Goal: Communication & Community: Participate in discussion

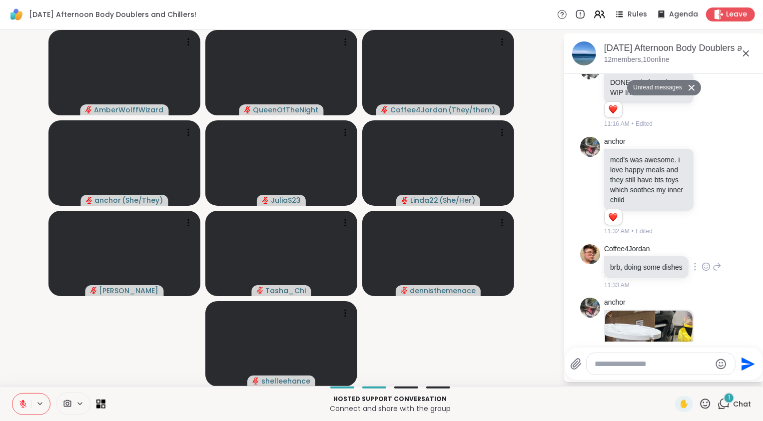
scroll to position [1159, 0]
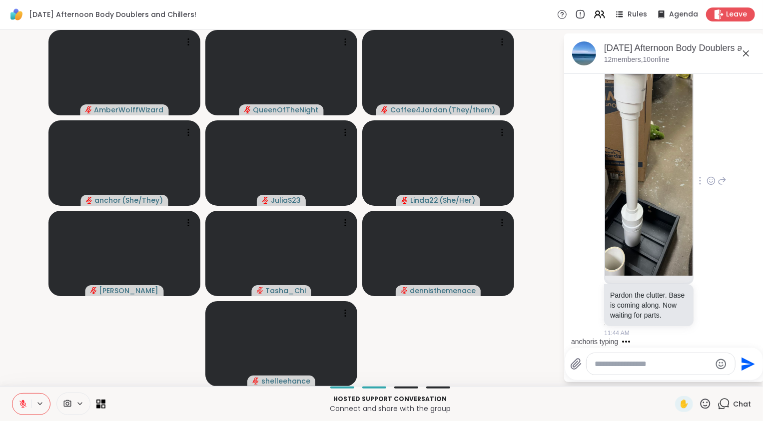
click at [665, 150] on img at bounding box center [648, 157] width 87 height 238
click at [707, 176] on icon at bounding box center [711, 181] width 9 height 10
click at [707, 161] on div "Select Reaction: Heart" at bounding box center [711, 164] width 9 height 9
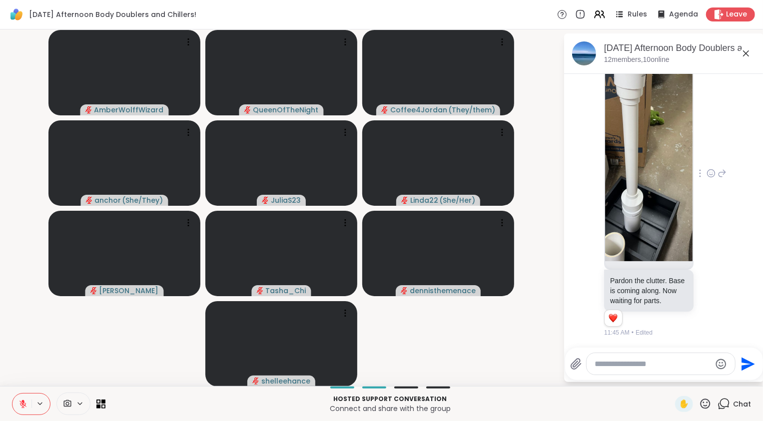
click at [718, 171] on icon at bounding box center [722, 173] width 9 height 12
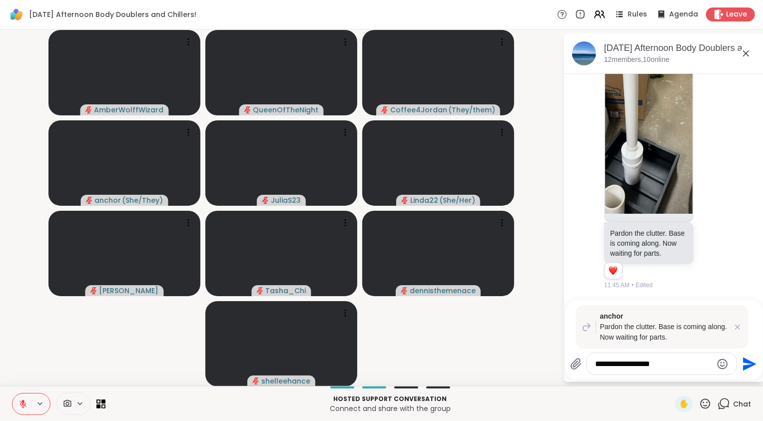
click at [674, 371] on div "**********" at bounding box center [662, 363] width 150 height 21
click at [668, 366] on textarea "**********" at bounding box center [654, 364] width 116 height 10
type textarea "**********"
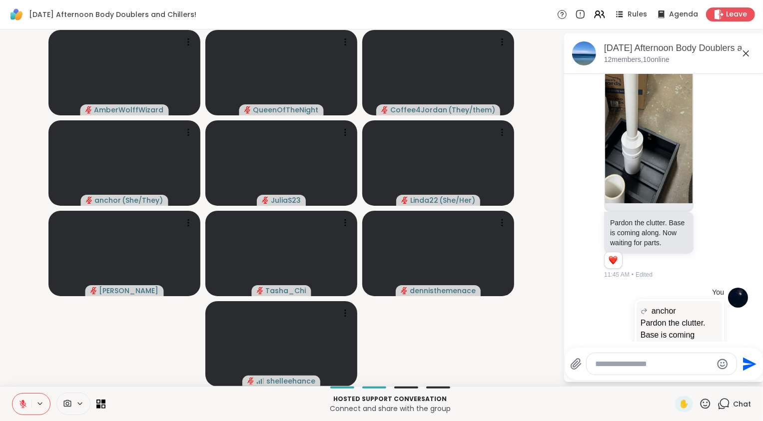
scroll to position [1294, 0]
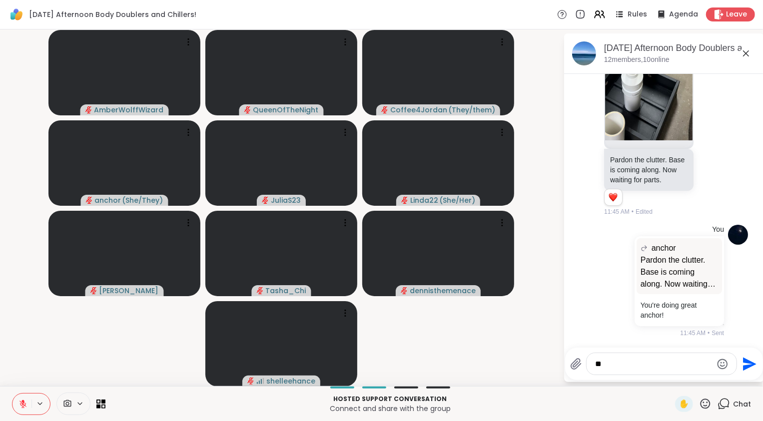
type textarea "*"
type textarea "**********"
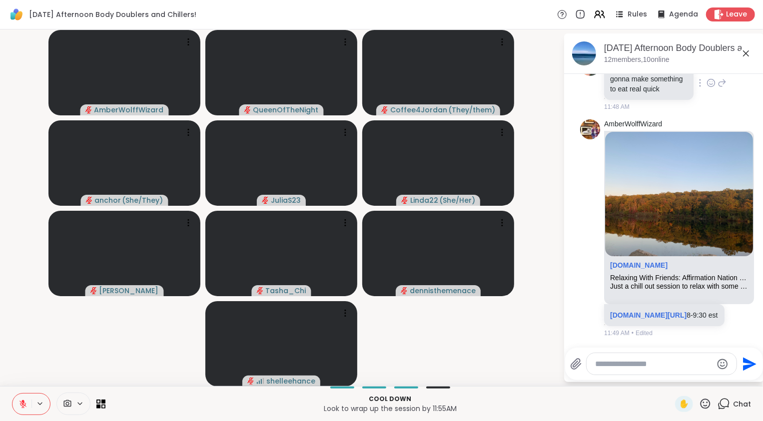
scroll to position [1961, 0]
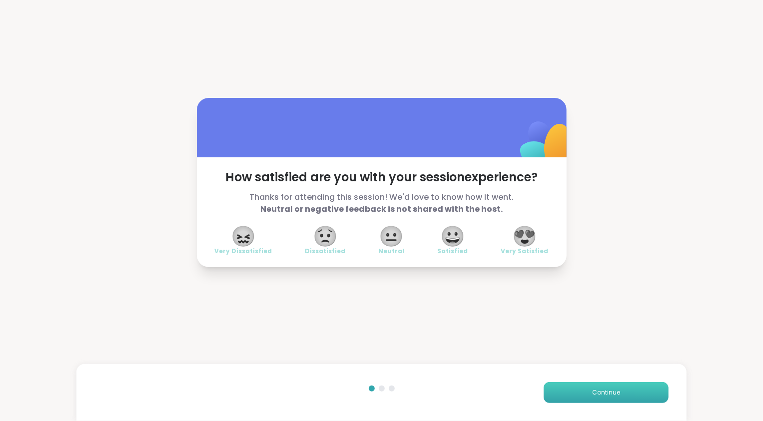
click at [611, 389] on span "Continue" at bounding box center [606, 392] width 28 height 9
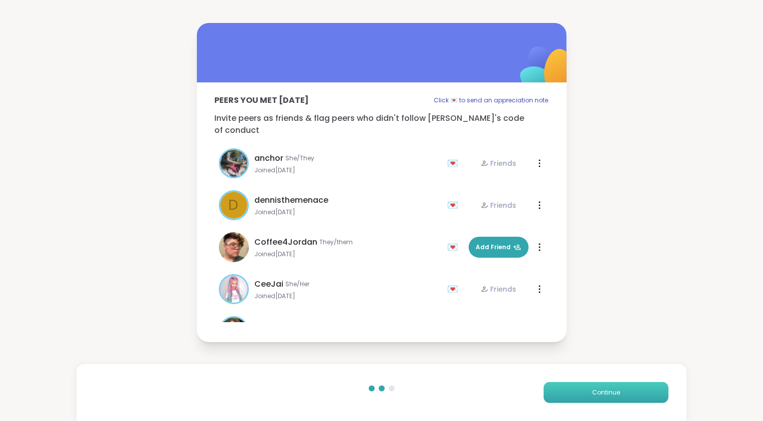
click at [611, 389] on span "Continue" at bounding box center [606, 392] width 28 height 9
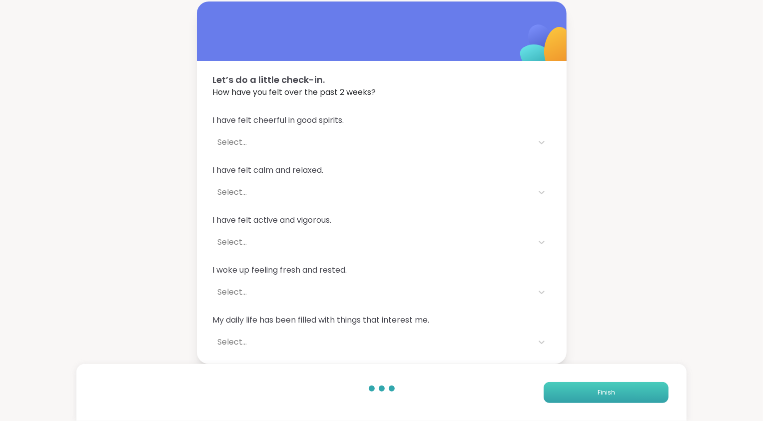
click at [611, 389] on button "Finish" at bounding box center [606, 392] width 125 height 21
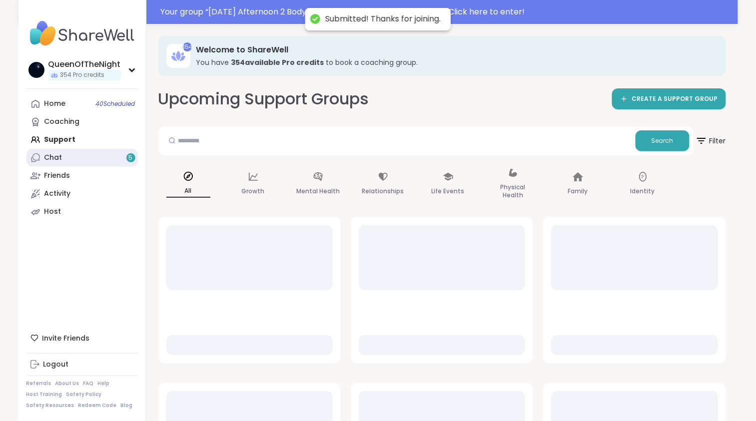
click at [86, 155] on link "Chat 5" at bounding box center [81, 158] width 111 height 18
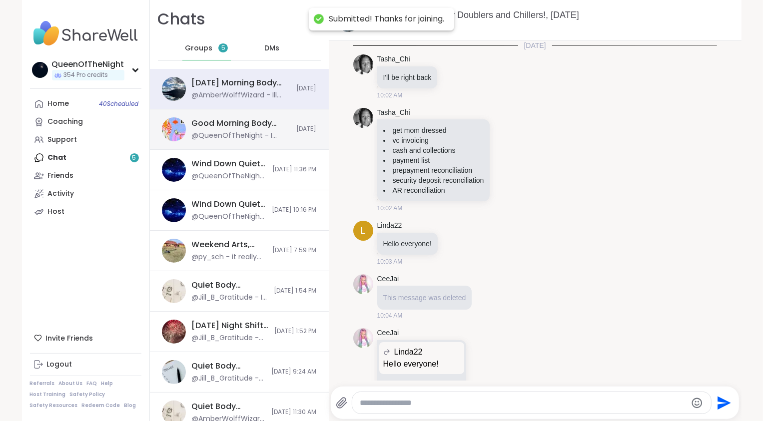
scroll to position [771, 0]
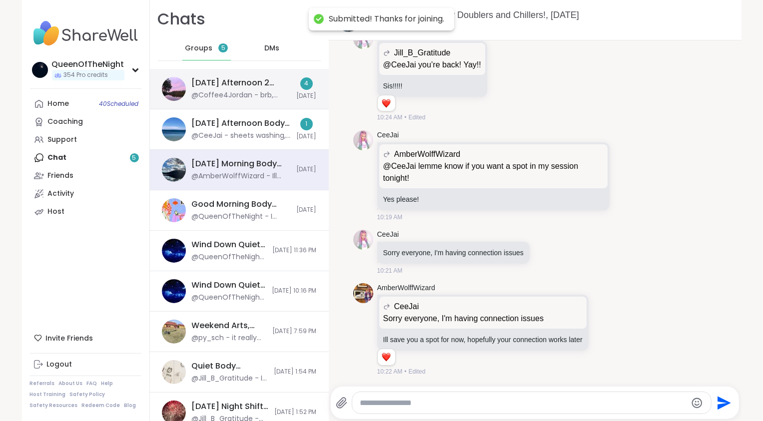
click at [219, 90] on div "@Coffee4Jordan - brb, getting lunch" at bounding box center [241, 95] width 99 height 10
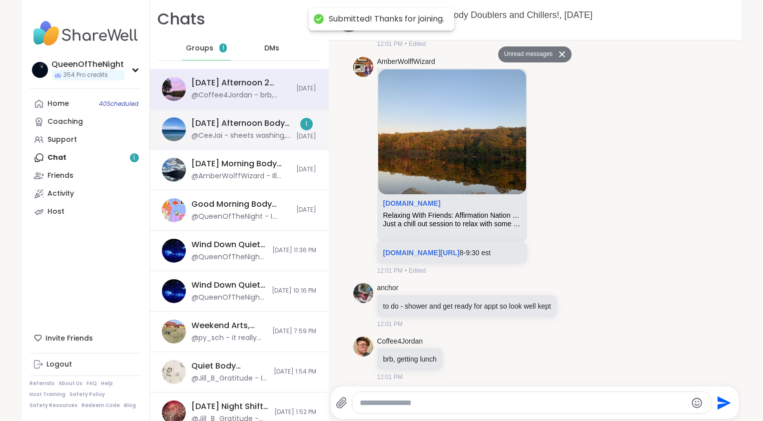
scroll to position [143, 0]
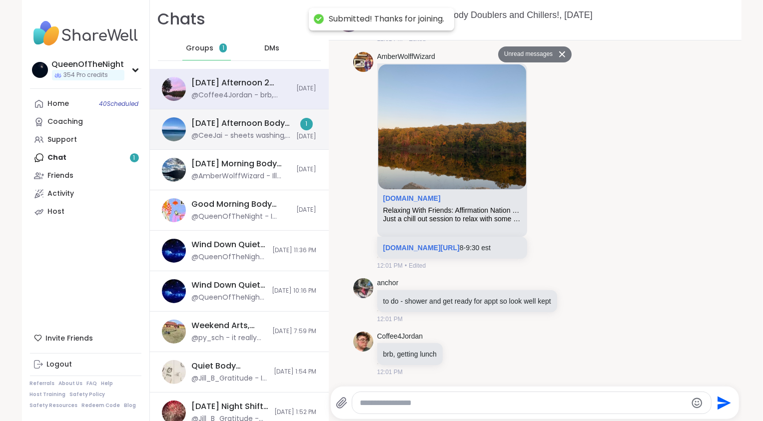
click at [210, 124] on div "[DATE] Afternoon Body Doublers and Chillers!, [DATE]" at bounding box center [241, 123] width 99 height 11
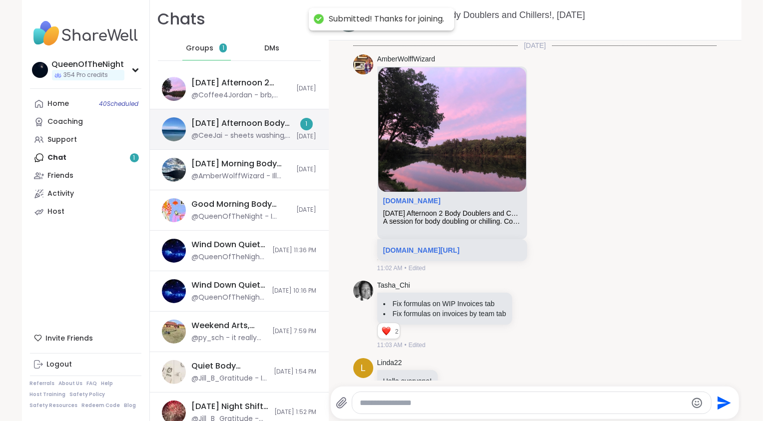
scroll to position [1666, 0]
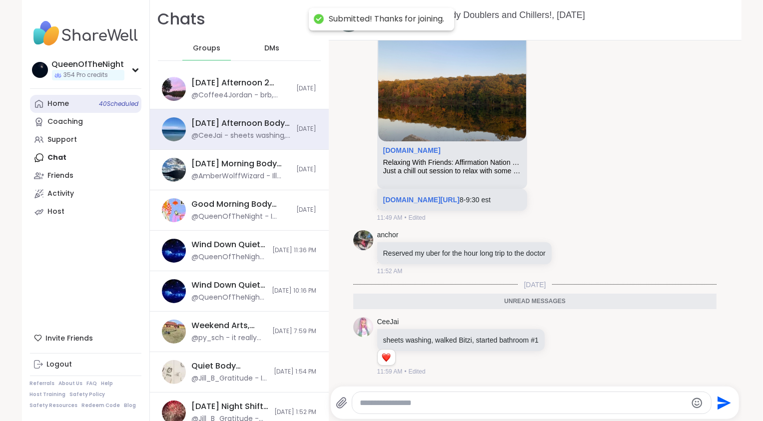
click at [90, 100] on link "Home 40 Scheduled" at bounding box center [85, 104] width 111 height 18
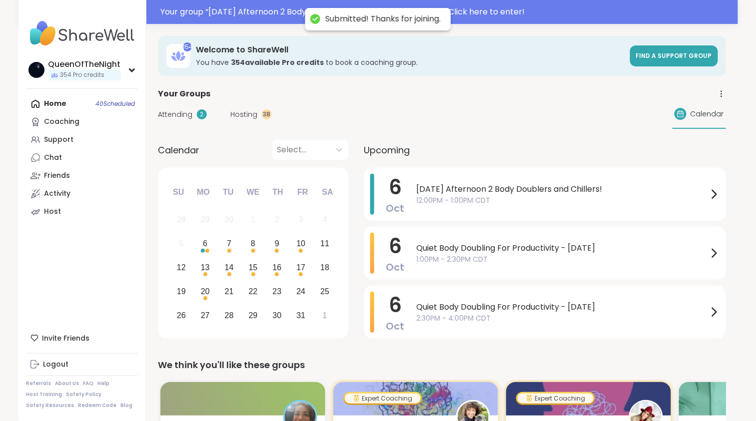
click at [191, 117] on span "Attending" at bounding box center [175, 114] width 34 height 10
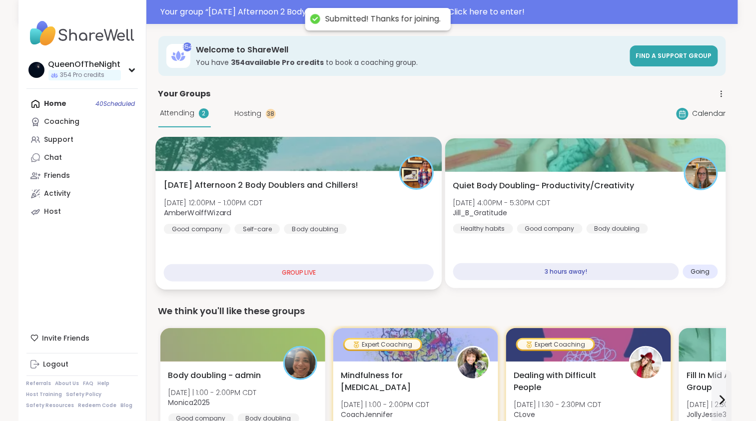
click at [277, 195] on div "Monday Afternoon 2 Body Doublers and Chillers! Mon, Oct 06 | 12:00PM - 1:00PM C…" at bounding box center [298, 206] width 270 height 55
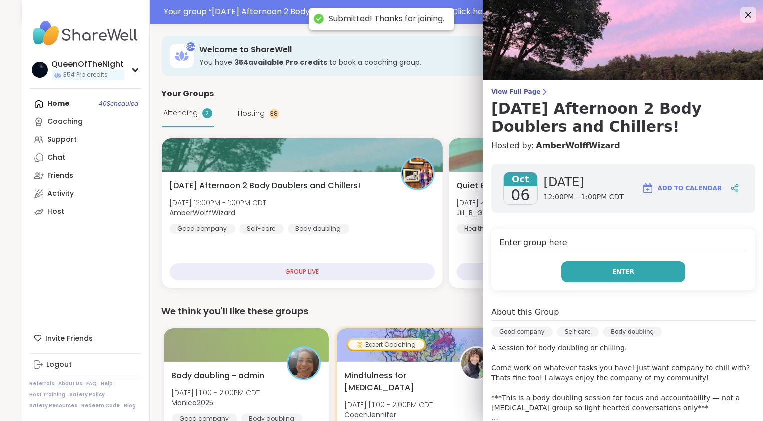
click at [633, 270] on button "Enter" at bounding box center [623, 271] width 124 height 21
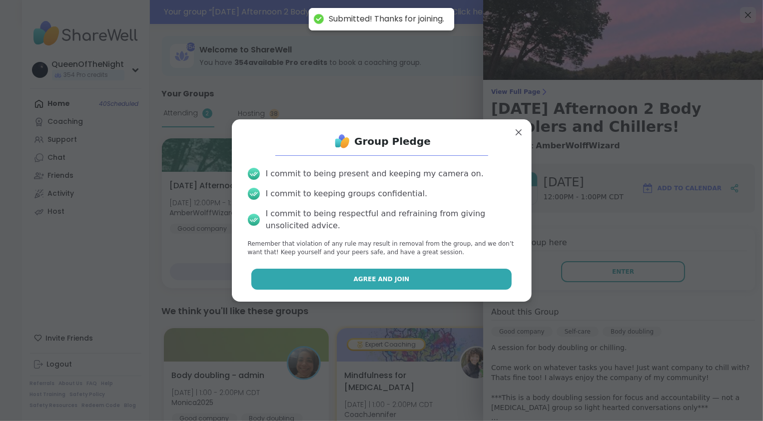
click at [356, 287] on button "Agree and Join" at bounding box center [381, 279] width 260 height 21
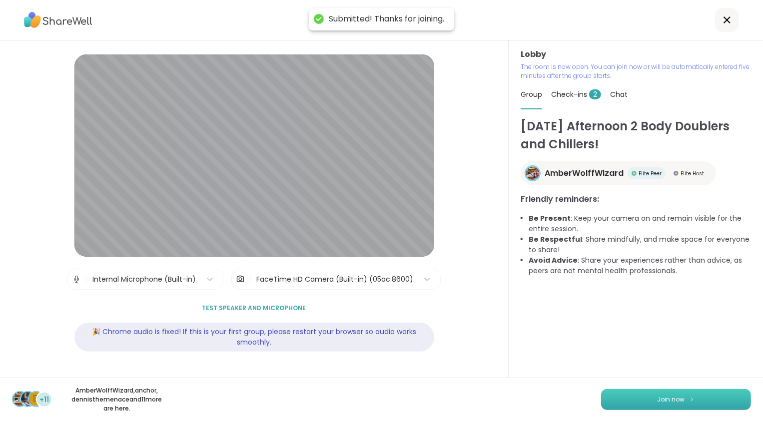
click at [651, 403] on button "Join now" at bounding box center [676, 399] width 150 height 21
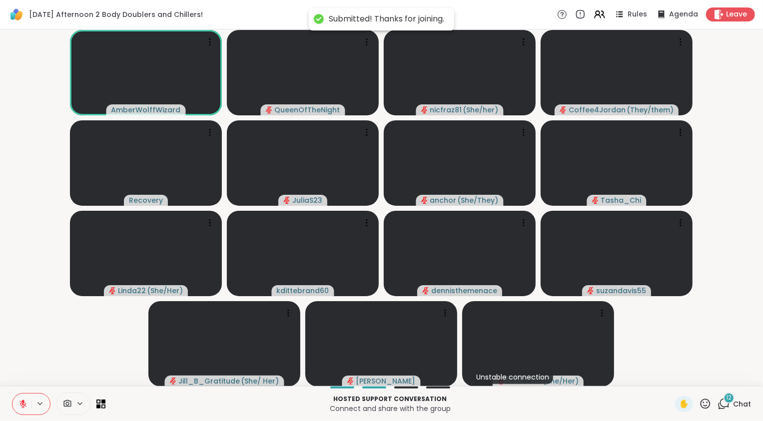
click at [724, 406] on icon at bounding box center [724, 404] width 12 height 12
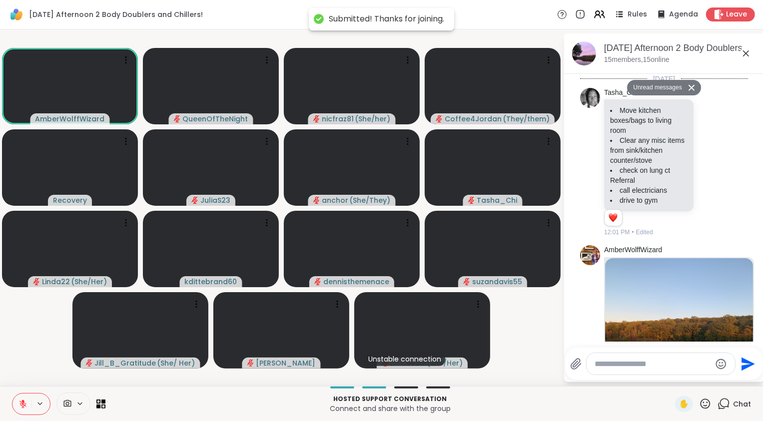
scroll to position [1385, 0]
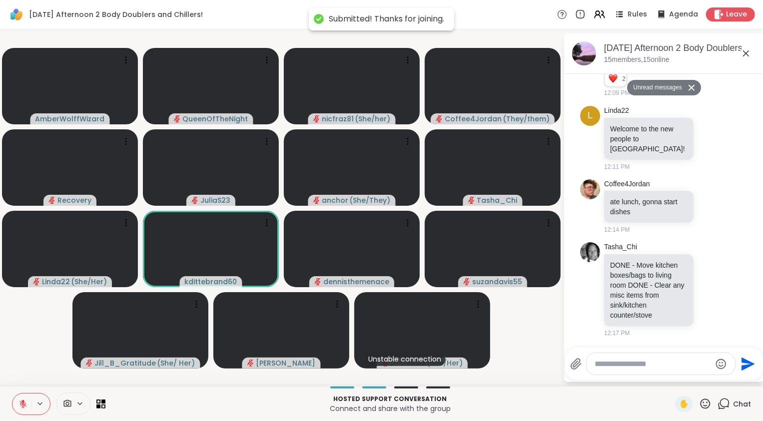
click at [636, 361] on textarea "Type your message" at bounding box center [653, 364] width 116 height 10
type textarea "**********"
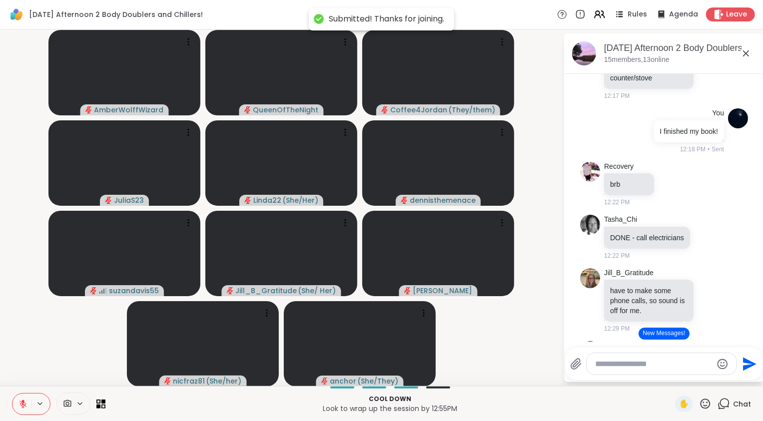
scroll to position [1731, 0]
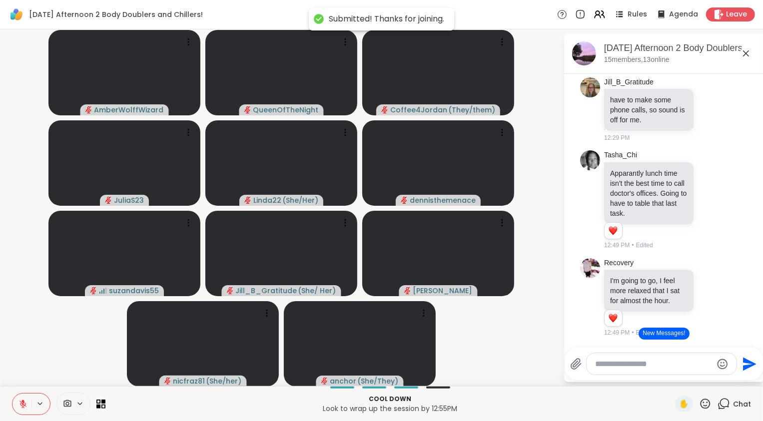
click at [670, 335] on button "New Messages!" at bounding box center [664, 334] width 50 height 12
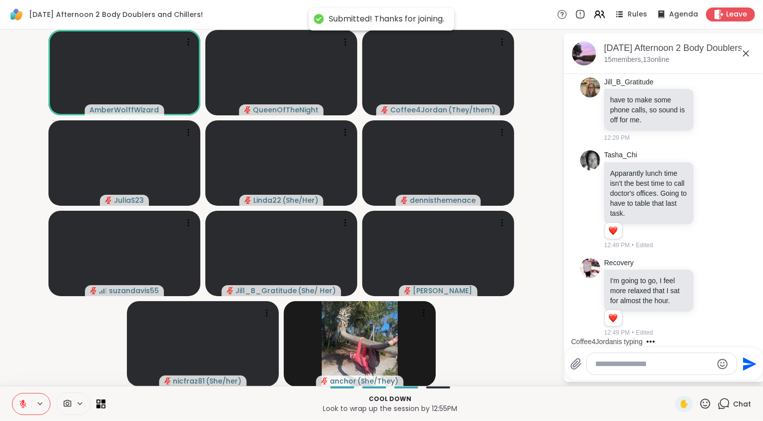
click at [27, 407] on button at bounding box center [21, 404] width 19 height 21
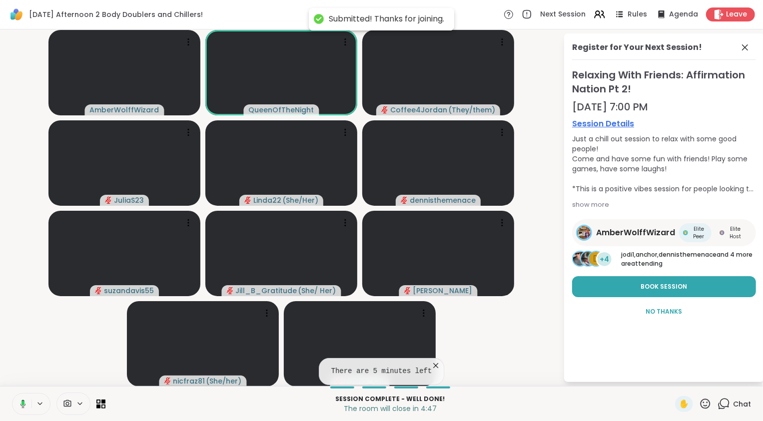
click at [26, 403] on button at bounding box center [21, 404] width 20 height 21
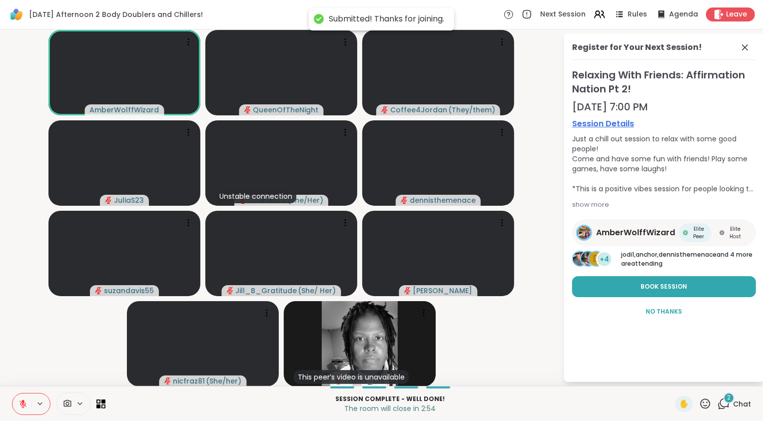
click at [725, 402] on div "2" at bounding box center [729, 398] width 11 height 11
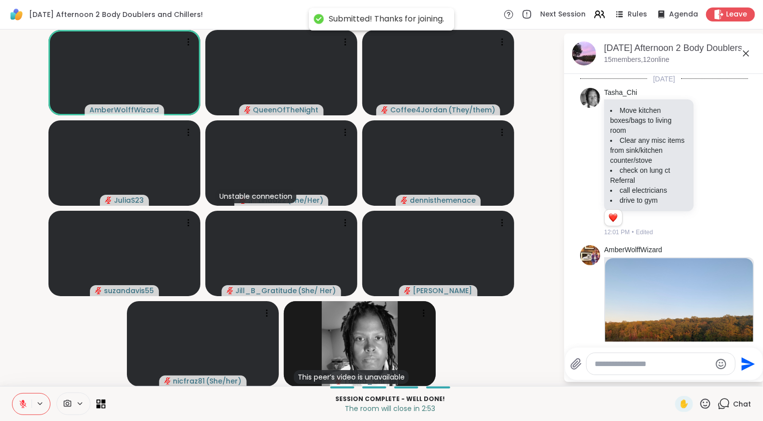
scroll to position [1979, 0]
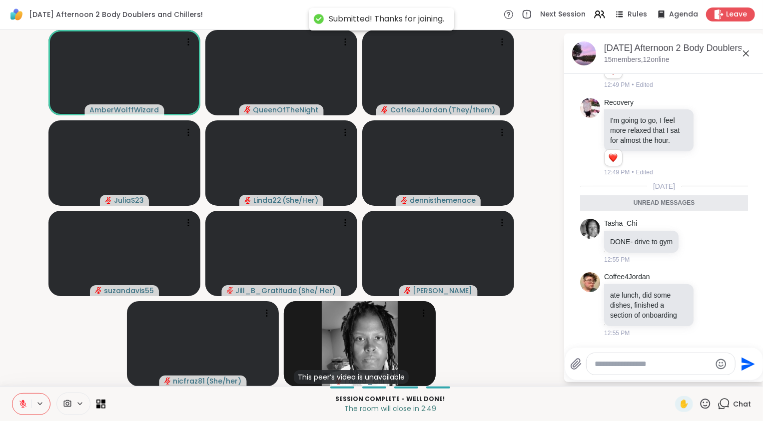
click at [718, 403] on icon at bounding box center [724, 404] width 12 height 12
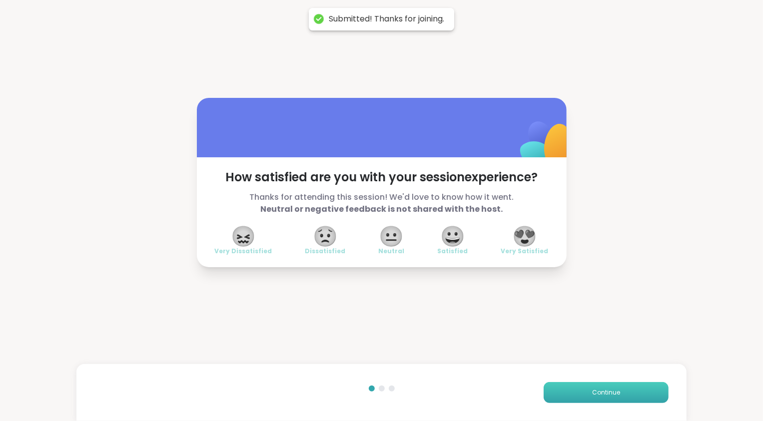
click at [620, 397] on button "Continue" at bounding box center [606, 392] width 125 height 21
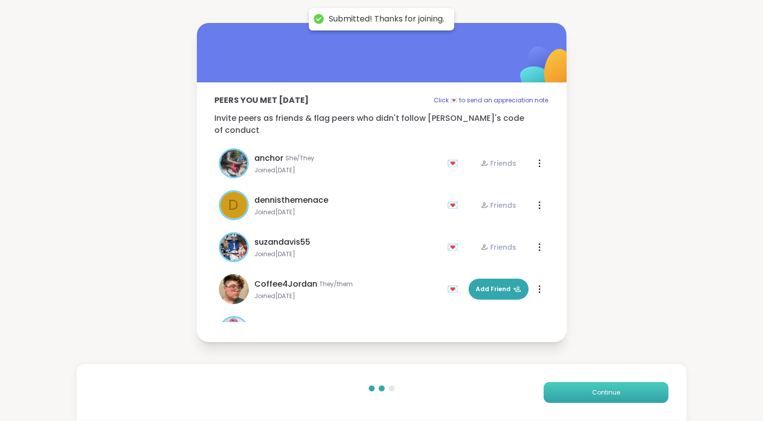
click at [620, 397] on button "Continue" at bounding box center [606, 392] width 125 height 21
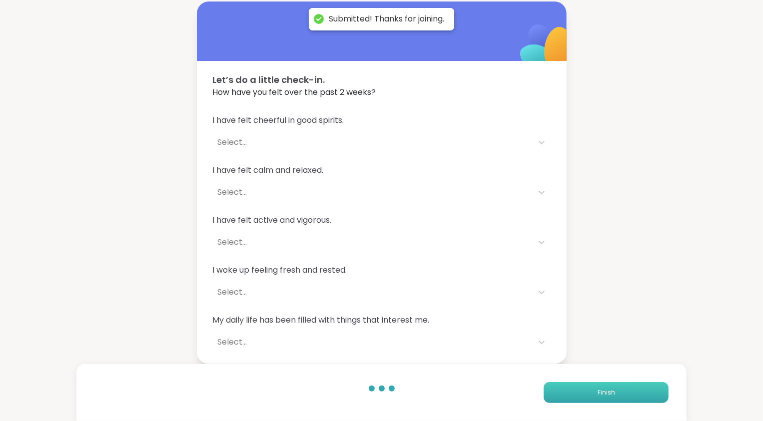
click at [620, 397] on button "Finish" at bounding box center [606, 392] width 125 height 21
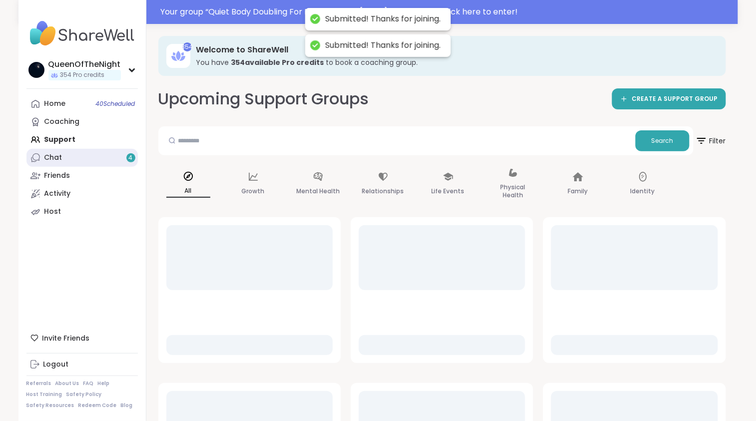
click at [123, 160] on link "Chat 4" at bounding box center [81, 158] width 111 height 18
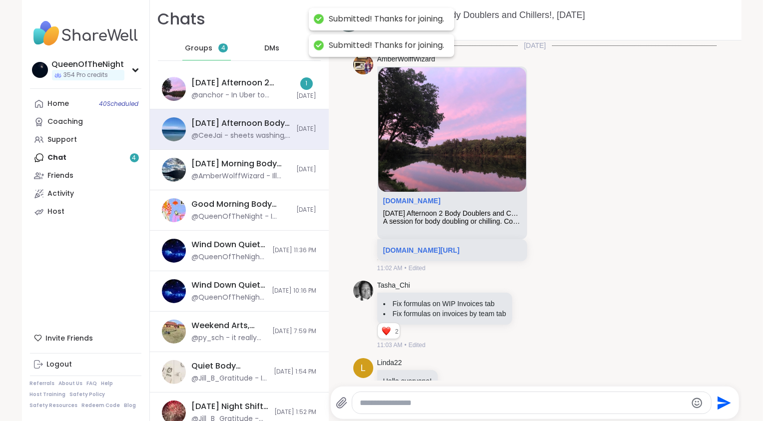
scroll to position [1632, 0]
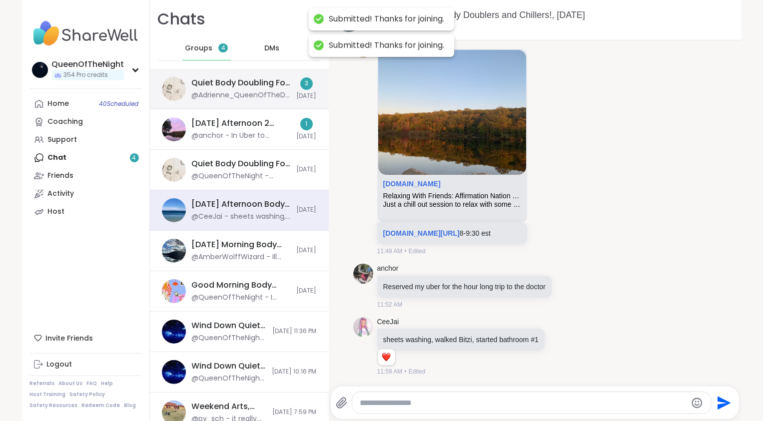
click at [233, 90] on div "@Adrienne_QueenOfTheDawn - In meeting" at bounding box center [241, 95] width 99 height 10
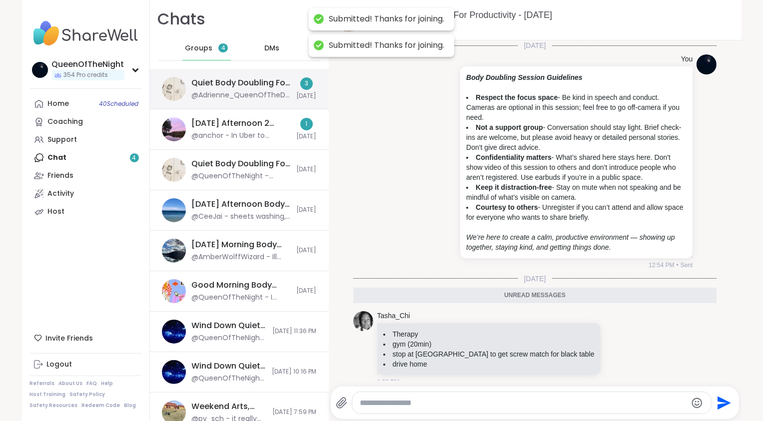
scroll to position [125, 0]
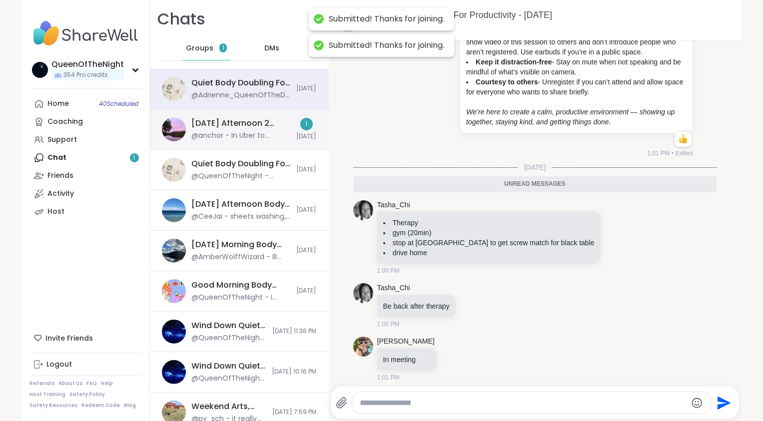
click at [230, 118] on div "[DATE] Afternoon 2 Body Doublers and Chillers!, [DATE]" at bounding box center [241, 123] width 99 height 11
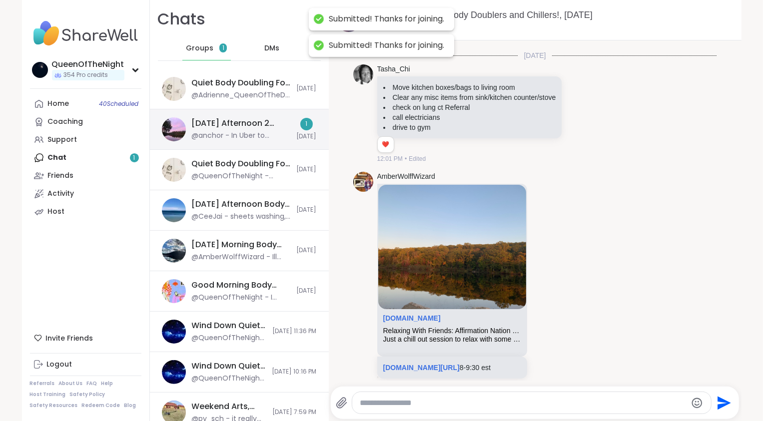
scroll to position [1568, 0]
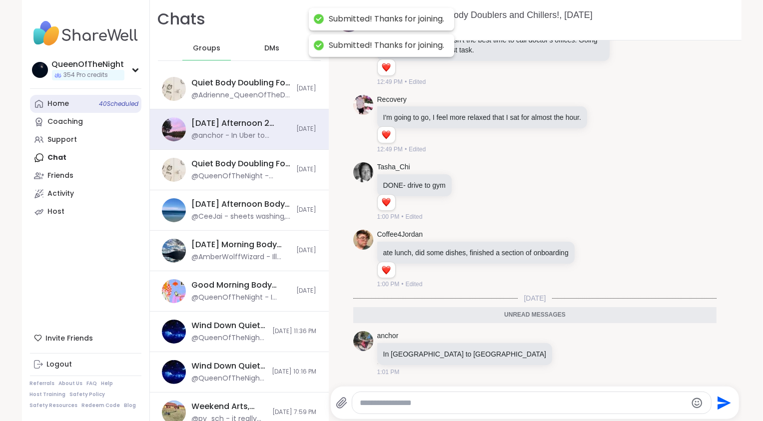
click at [73, 108] on link "Home 40 Scheduled" at bounding box center [85, 104] width 111 height 18
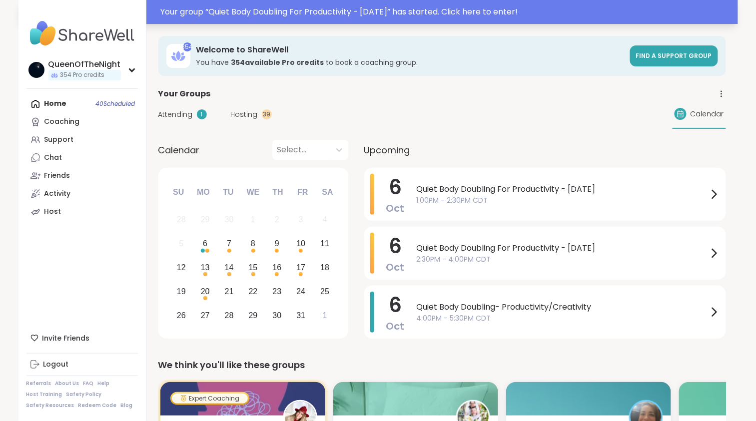
click at [351, 11] on div "Your group “ Quiet Body Doubling For Productivity - Monday ” has started. Click…" at bounding box center [446, 12] width 571 height 12
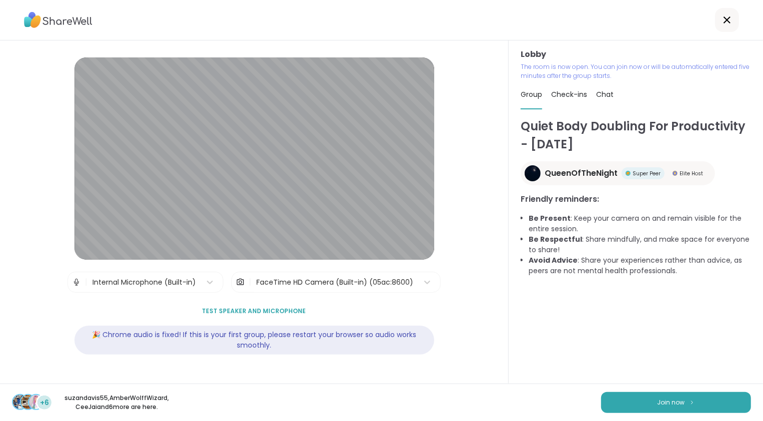
click at [564, 91] on span "Check-ins" at bounding box center [569, 94] width 36 height 10
type textarea "*"
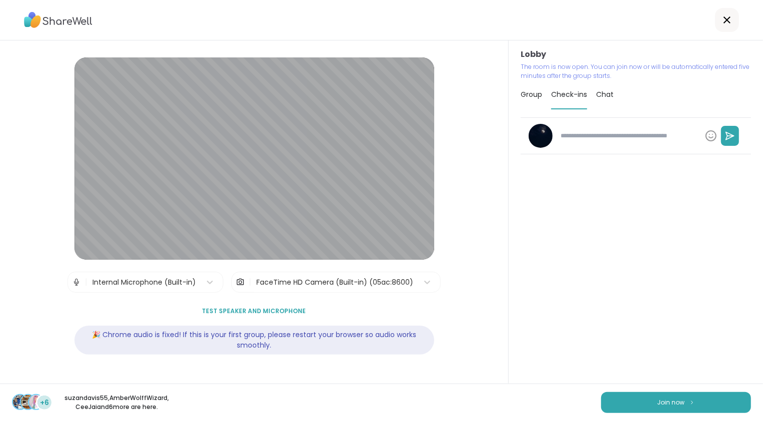
click at [529, 93] on span "Group" at bounding box center [531, 94] width 21 height 10
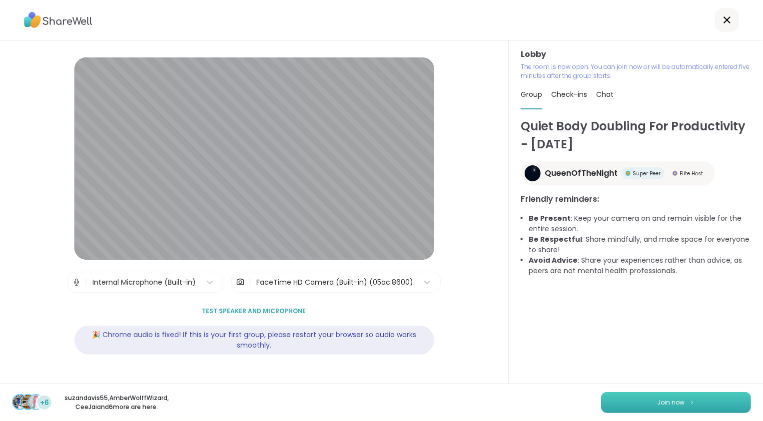
click at [665, 406] on span "Join now" at bounding box center [671, 402] width 27 height 9
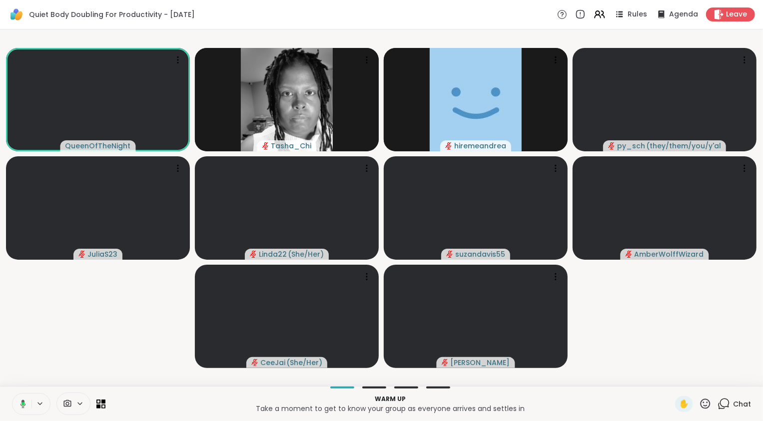
click at [23, 408] on icon at bounding box center [22, 404] width 5 height 8
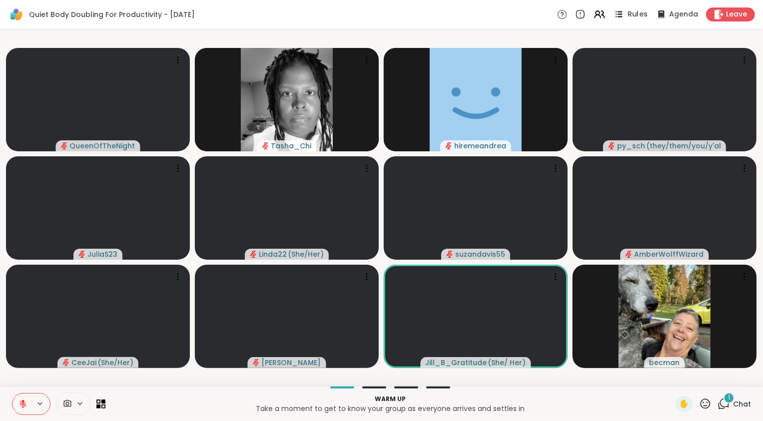
click at [615, 15] on icon at bounding box center [619, 14] width 12 height 12
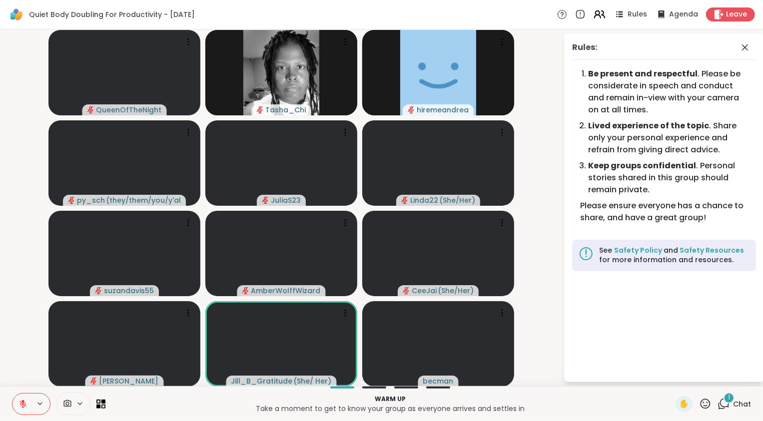
click at [597, 17] on icon at bounding box center [599, 14] width 12 height 12
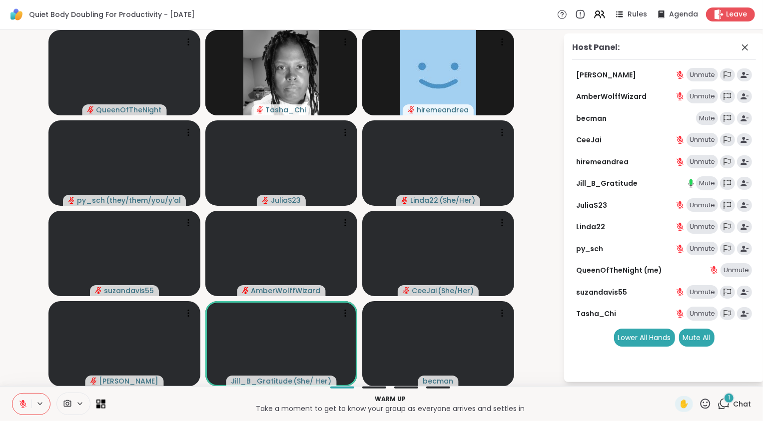
click at [705, 183] on div "Mute" at bounding box center [707, 183] width 22 height 14
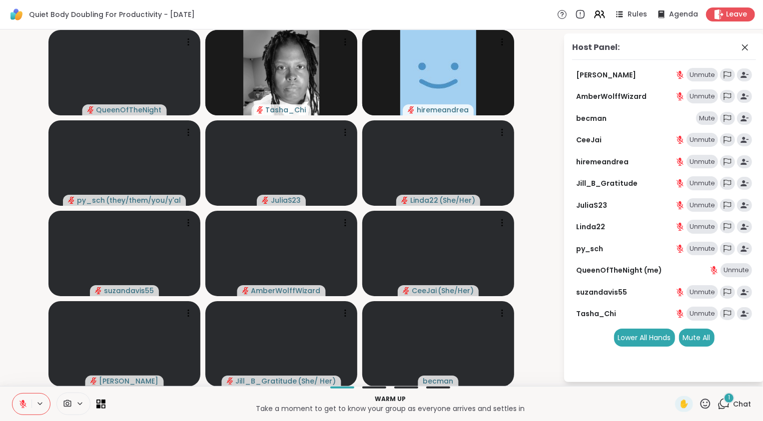
click at [711, 117] on div "Mute" at bounding box center [707, 118] width 22 height 14
click at [720, 407] on icon at bounding box center [724, 404] width 12 height 12
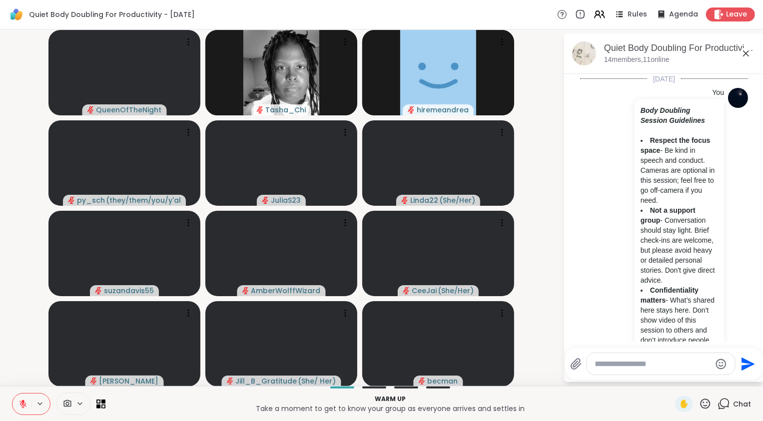
scroll to position [664, 0]
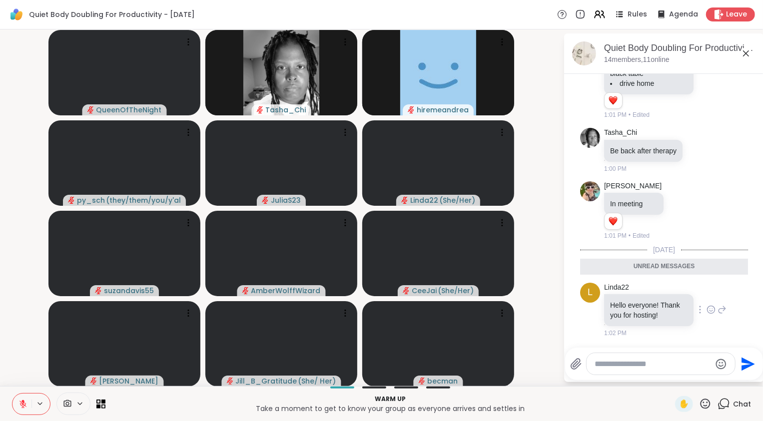
click at [708, 308] on icon at bounding box center [711, 309] width 7 height 7
click at [707, 289] on div "Select Reaction: Heart" at bounding box center [711, 293] width 9 height 9
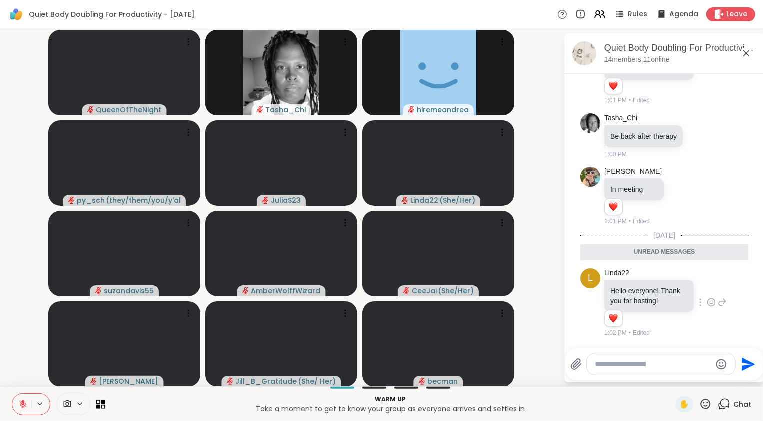
click at [718, 297] on icon at bounding box center [722, 302] width 9 height 12
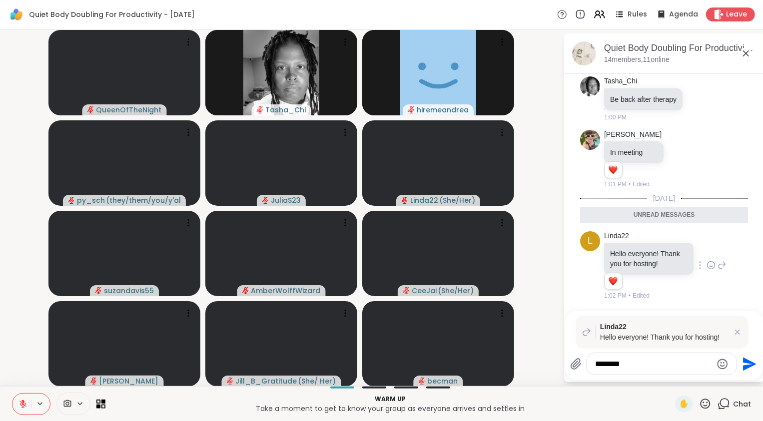
type textarea "*********"
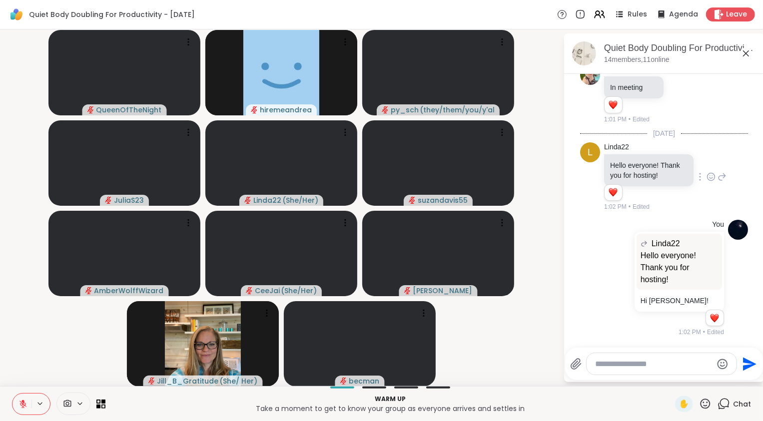
scroll to position [833, 0]
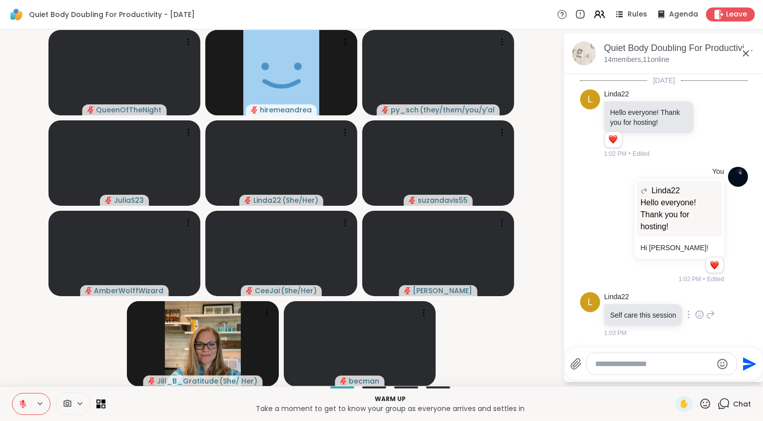
click at [704, 316] on icon at bounding box center [699, 315] width 9 height 10
click at [697, 303] on div "Select Reaction: Heart" at bounding box center [699, 298] width 9 height 9
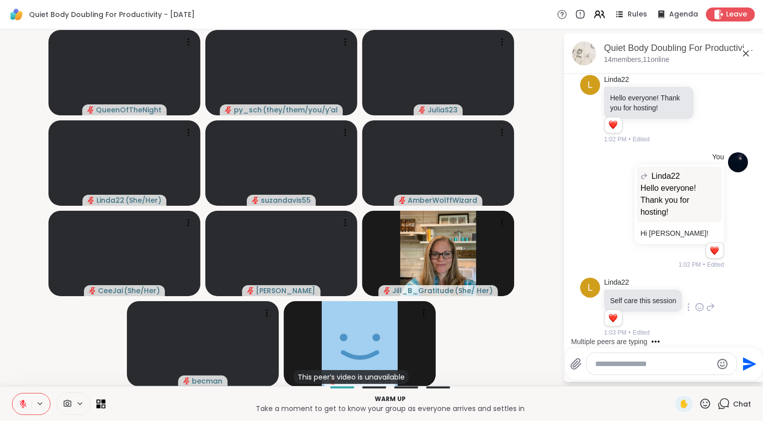
scroll to position [940, 0]
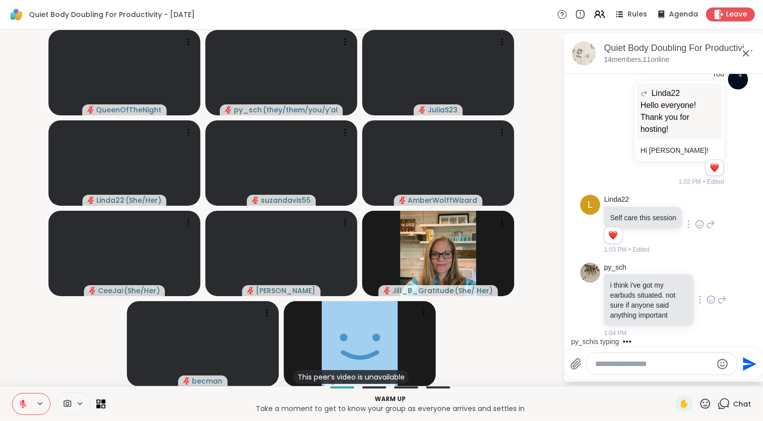
click at [707, 295] on icon at bounding box center [711, 300] width 9 height 10
click at [707, 280] on div "Select Reaction: Heart" at bounding box center [711, 283] width 9 height 9
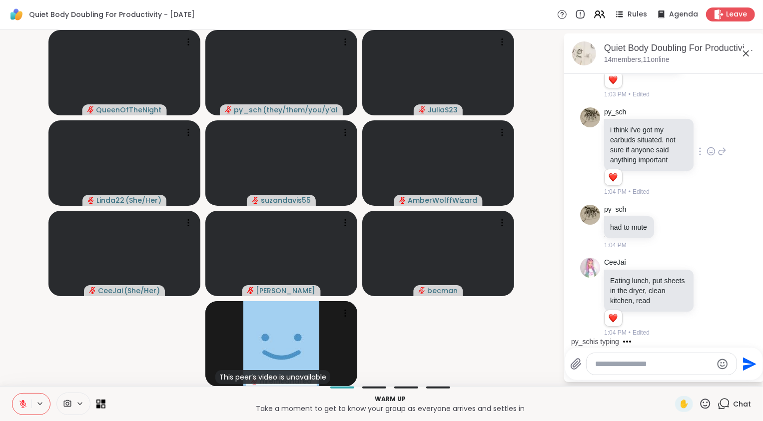
scroll to position [1095, 0]
click at [21, 400] on icon at bounding box center [22, 404] width 9 height 9
click at [66, 362] on video-player-container "QueenOfTheNight py_sch ( they/them/you/y'all/i/we ) JuliaS23 Linda22 ( She/Her …" at bounding box center [281, 207] width 551 height 349
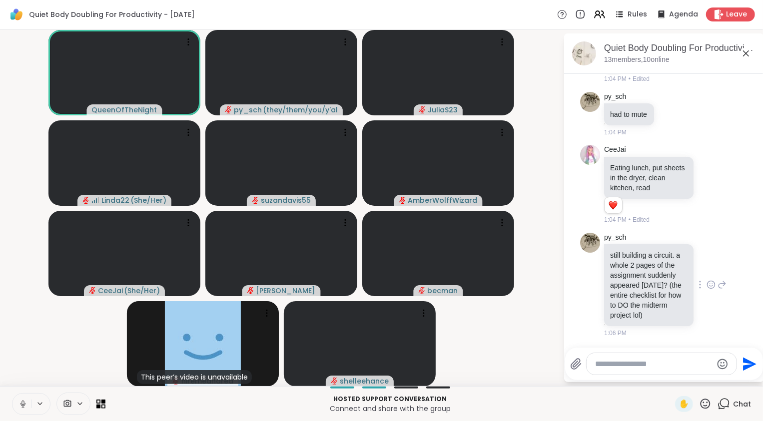
scroll to position [1302, 0]
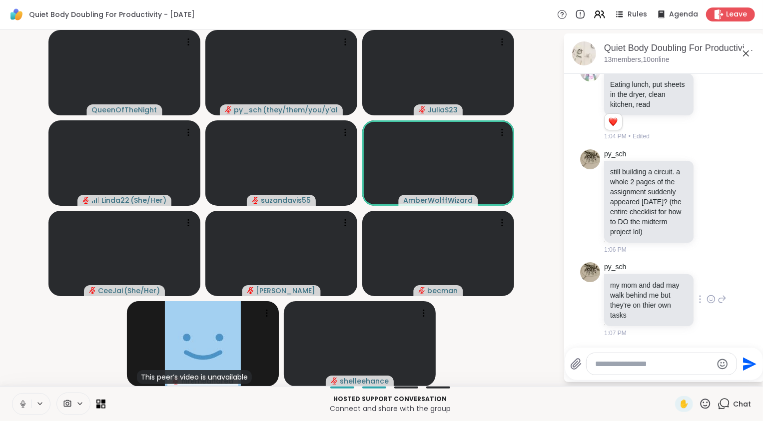
click at [710, 301] on icon at bounding box center [711, 300] width 3 height 1
click at [707, 283] on div "Select Reaction: Heart" at bounding box center [711, 283] width 9 height 9
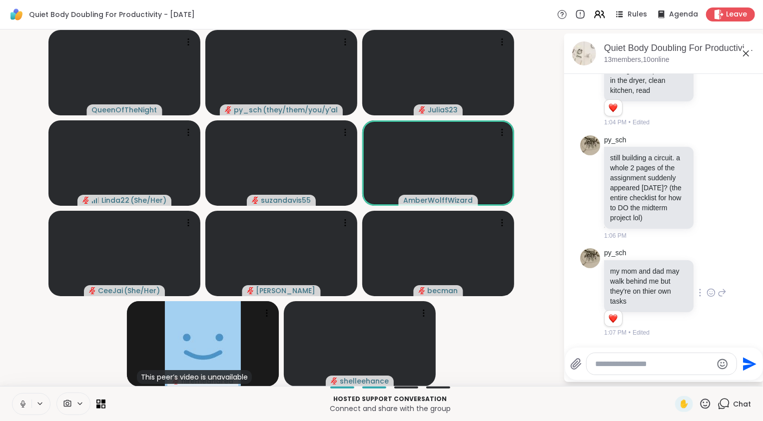
scroll to position [1316, 0]
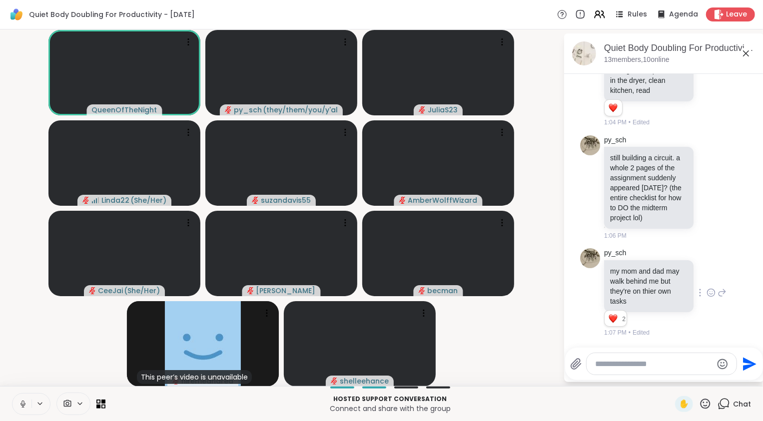
click at [25, 405] on icon at bounding box center [22, 404] width 9 height 9
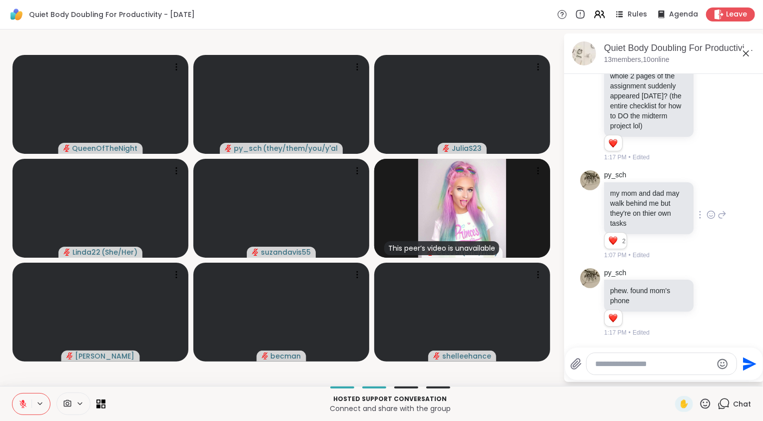
scroll to position [1422, 0]
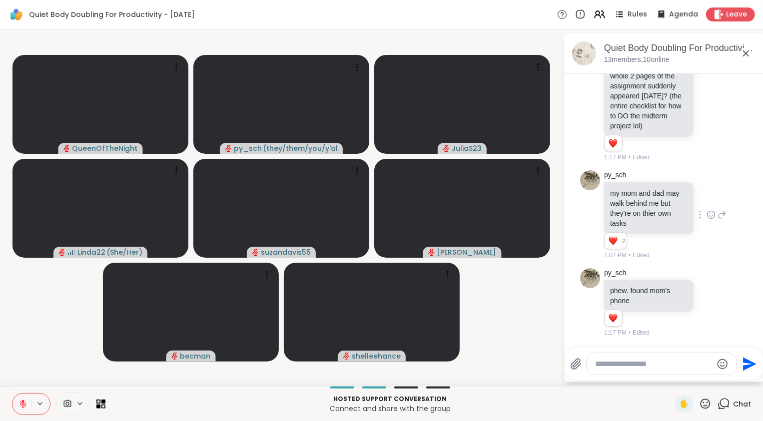
click at [25, 405] on icon at bounding box center [22, 404] width 7 height 7
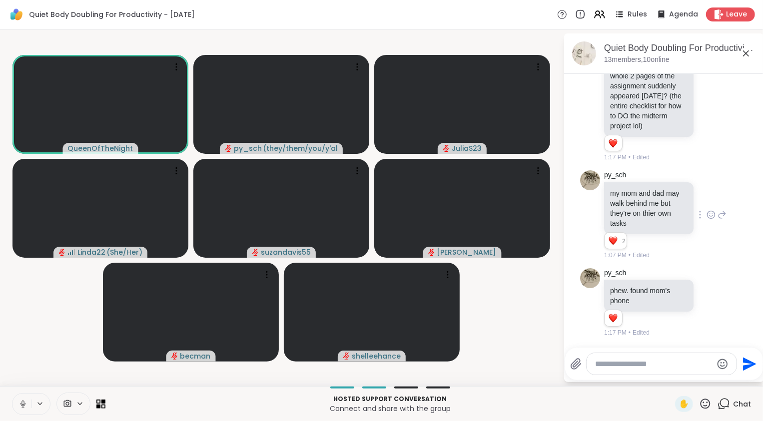
click at [25, 405] on icon at bounding box center [22, 404] width 9 height 9
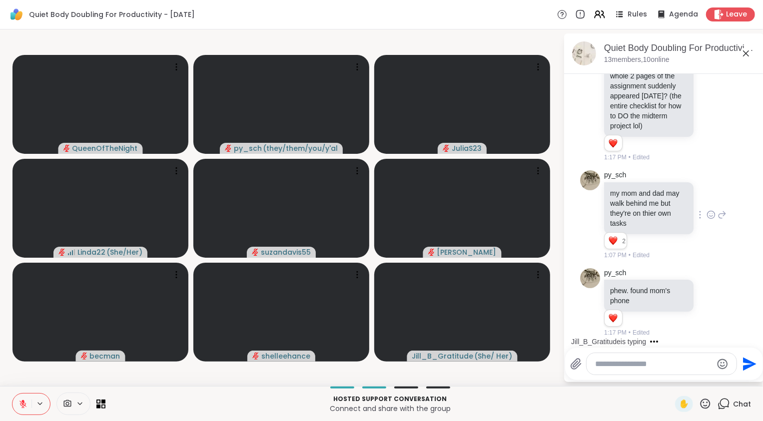
scroll to position [1495, 0]
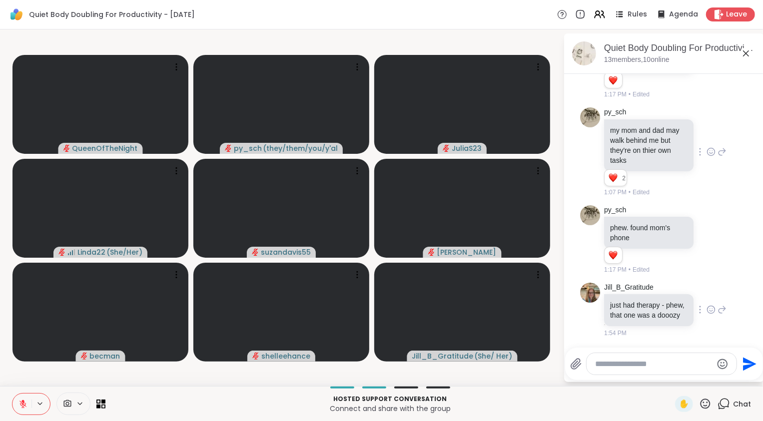
click at [707, 306] on icon at bounding box center [711, 310] width 9 height 10
click at [701, 291] on button "Select Reaction: Heart" at bounding box center [711, 294] width 20 height 20
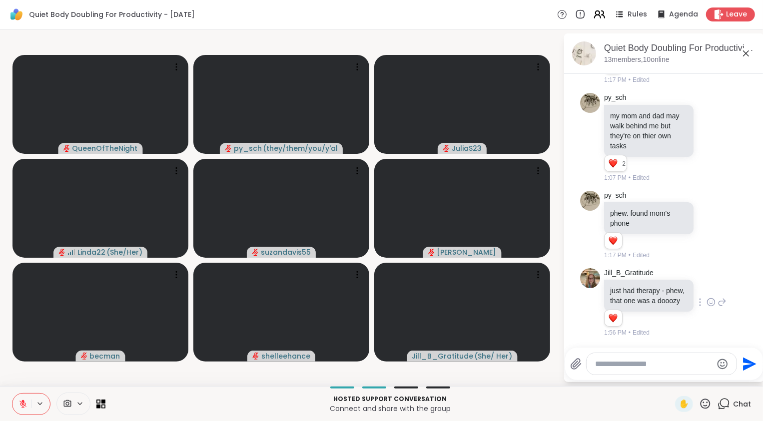
click at [595, 15] on icon at bounding box center [598, 16] width 6 height 3
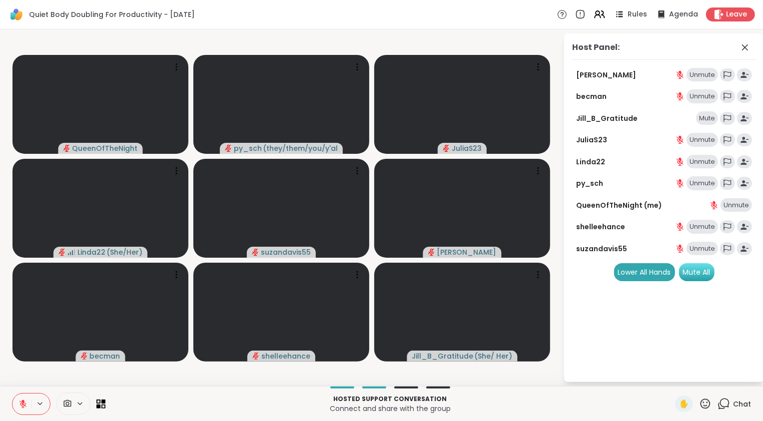
click at [703, 268] on div "Mute All" at bounding box center [696, 272] width 35 height 18
click at [727, 400] on span "5" at bounding box center [729, 398] width 4 height 8
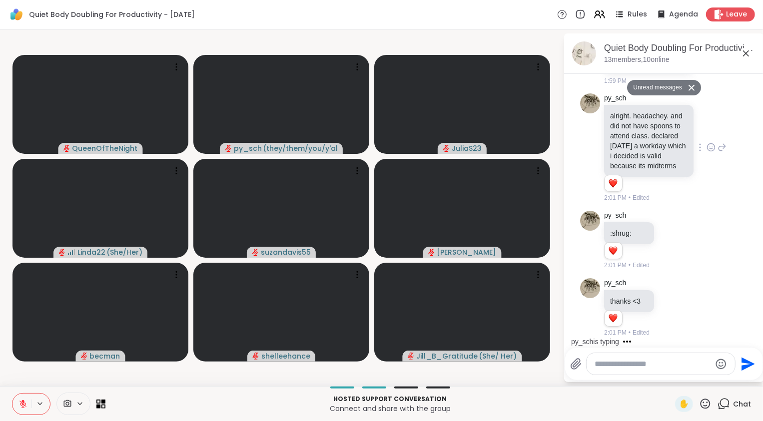
scroll to position [1911, 0]
click at [707, 152] on icon at bounding box center [711, 147] width 9 height 10
click at [707, 136] on div "Select Reaction: Heart" at bounding box center [711, 131] width 9 height 9
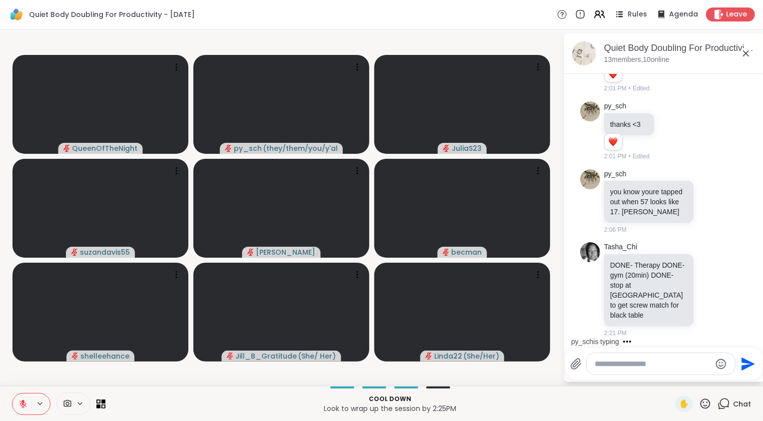
scroll to position [2264, 0]
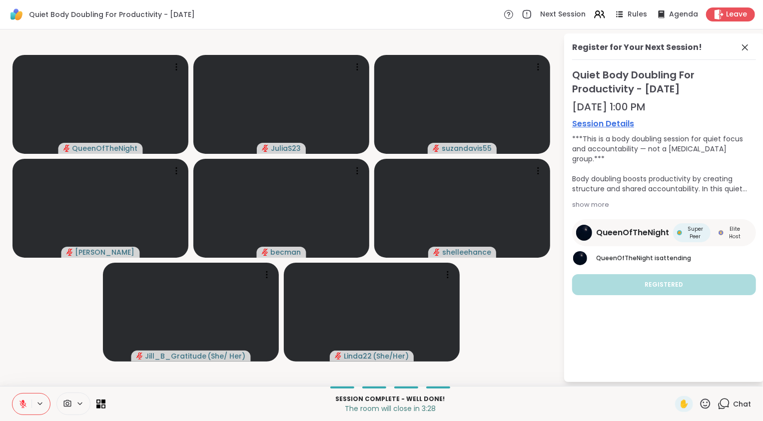
click at [23, 404] on icon at bounding box center [22, 404] width 9 height 9
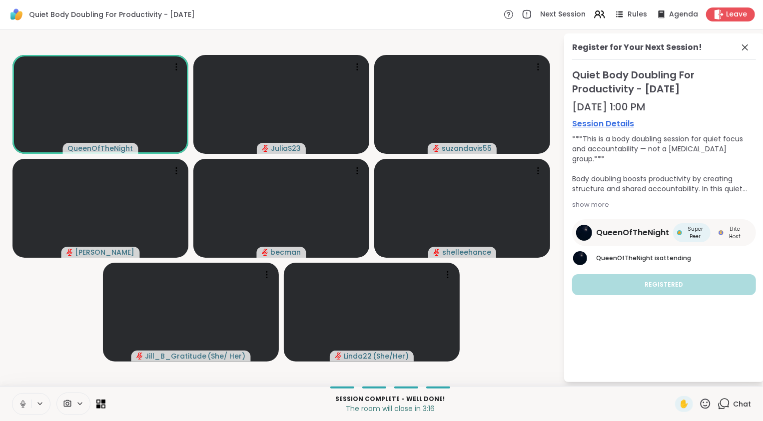
click at [747, 54] on div "Register for Your Next Session!" at bounding box center [664, 50] width 184 height 18
click at [746, 49] on icon at bounding box center [745, 47] width 12 height 12
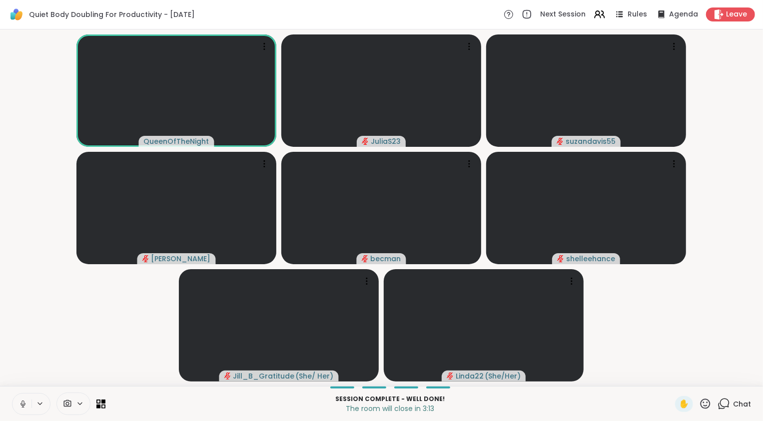
click at [724, 406] on div "Chat" at bounding box center [734, 404] width 33 height 16
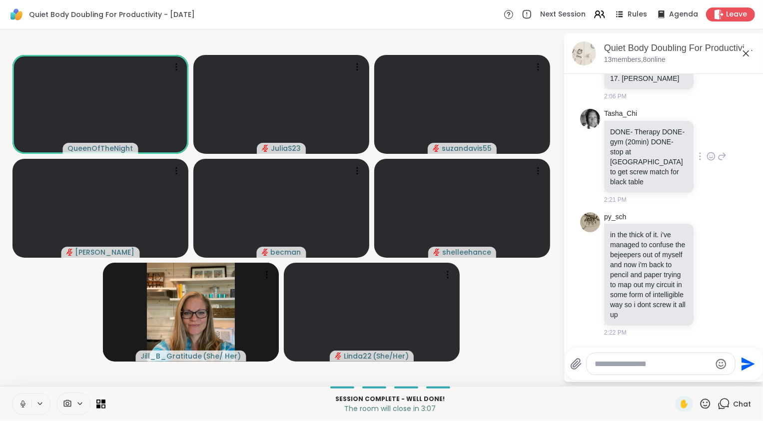
scroll to position [2119, 0]
click at [707, 73] on icon at bounding box center [711, 68] width 9 height 10
click at [707, 56] on div "Select Reaction: Heart" at bounding box center [711, 51] width 9 height 9
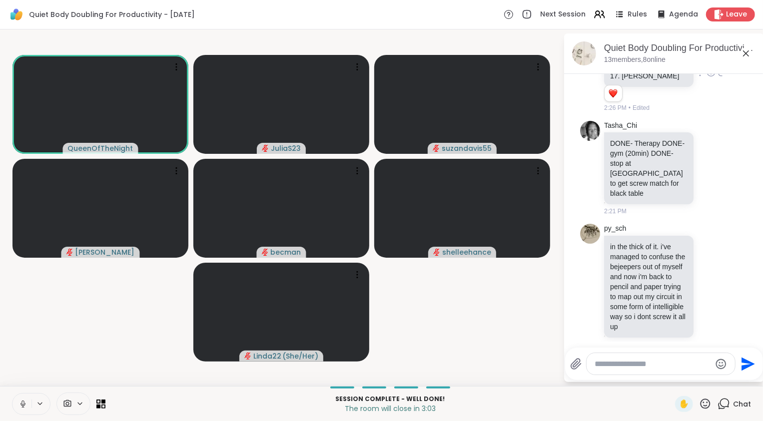
click at [719, 76] on icon at bounding box center [722, 72] width 7 height 7
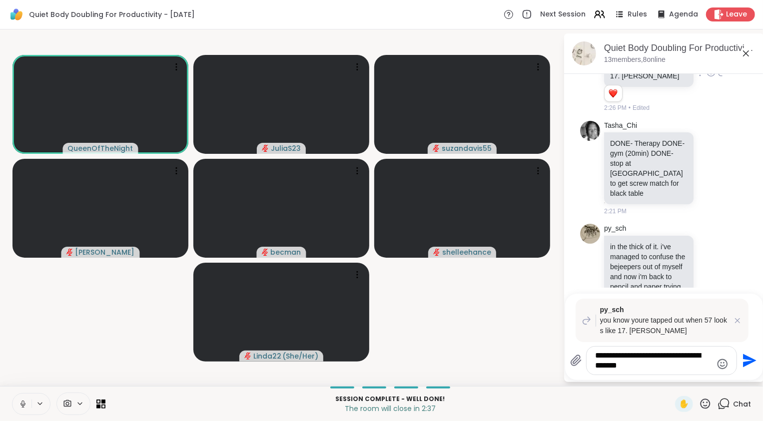
type textarea "**********"
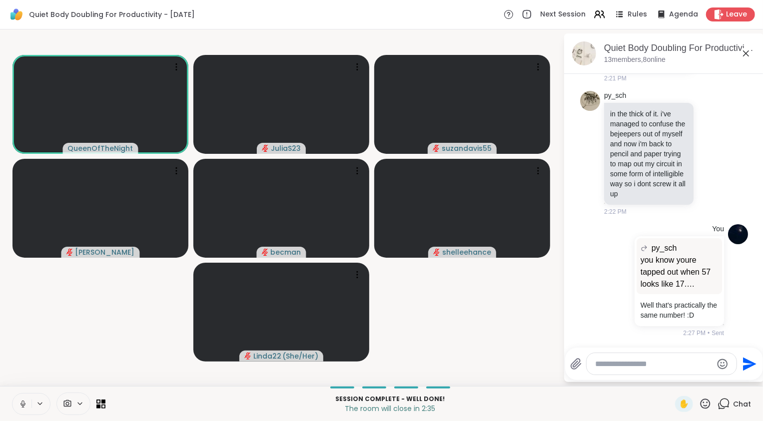
scroll to position [2399, 0]
click at [708, 149] on icon at bounding box center [711, 152] width 7 height 7
click at [707, 133] on div "Select Reaction: Heart" at bounding box center [711, 137] width 9 height 9
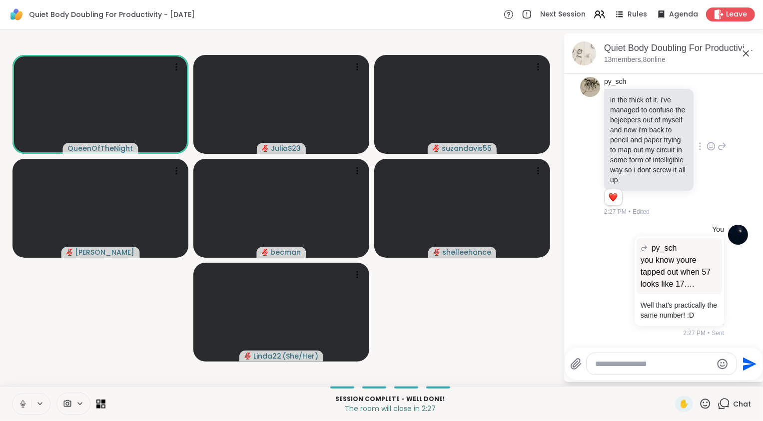
click at [718, 402] on icon at bounding box center [724, 404] width 12 height 12
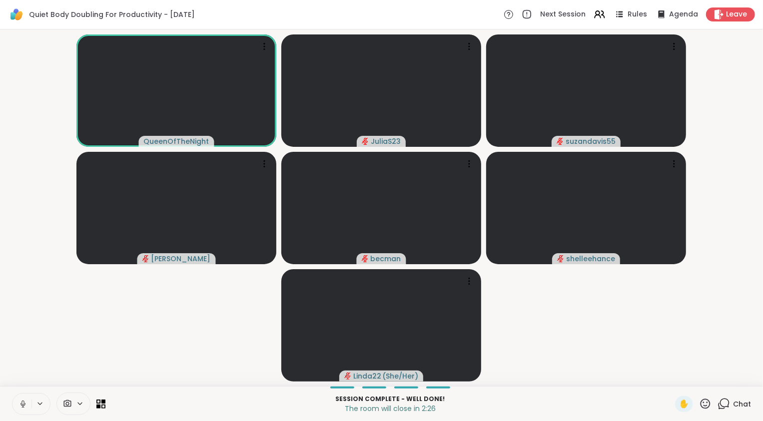
click at [718, 402] on icon at bounding box center [724, 404] width 12 height 12
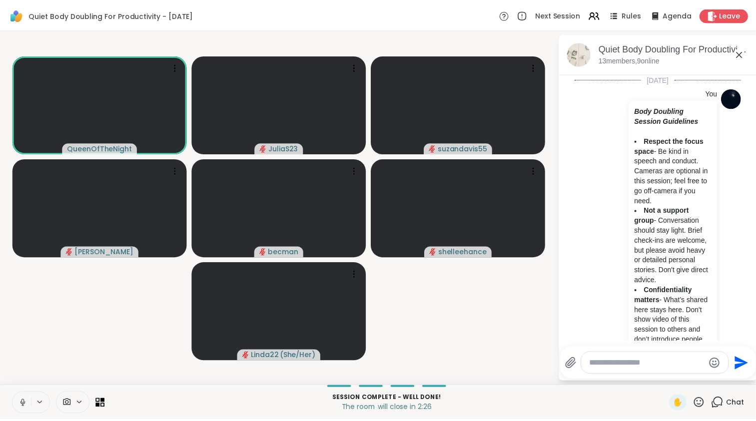
scroll to position [2413, 0]
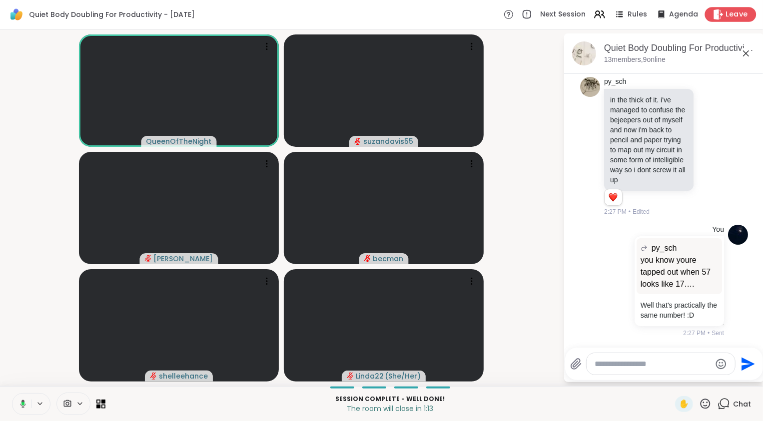
click at [716, 18] on icon at bounding box center [718, 14] width 10 height 10
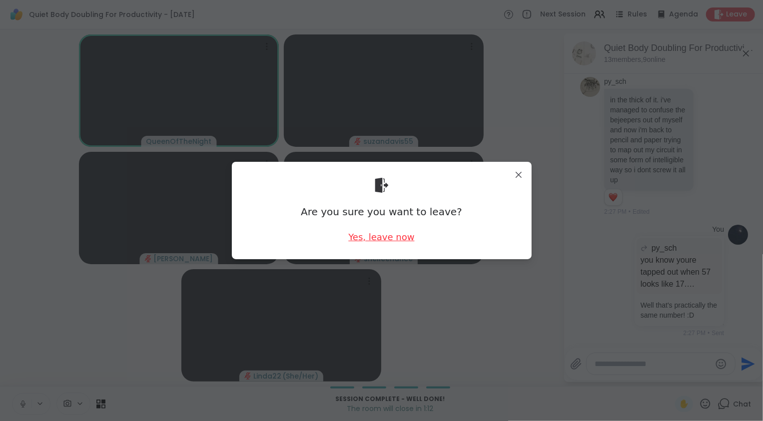
click at [397, 239] on div "Yes, leave now" at bounding box center [381, 237] width 66 height 12
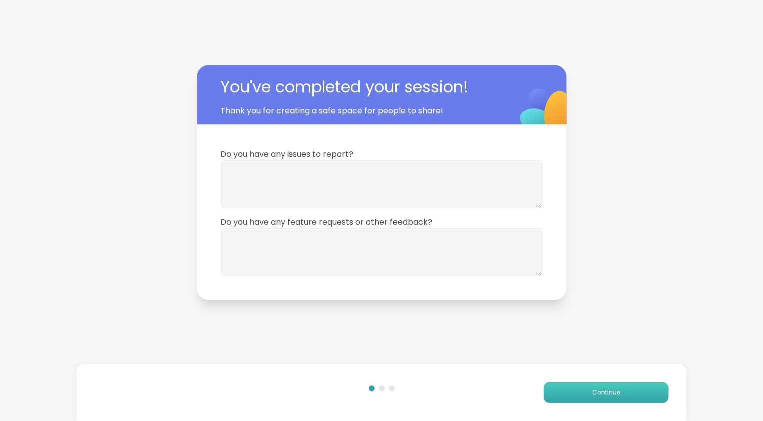
click at [594, 393] on span "Continue" at bounding box center [606, 392] width 28 height 9
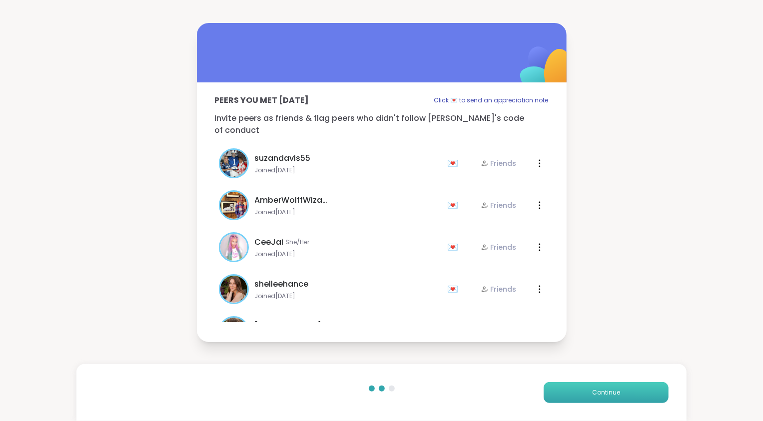
click at [594, 393] on span "Continue" at bounding box center [606, 392] width 28 height 9
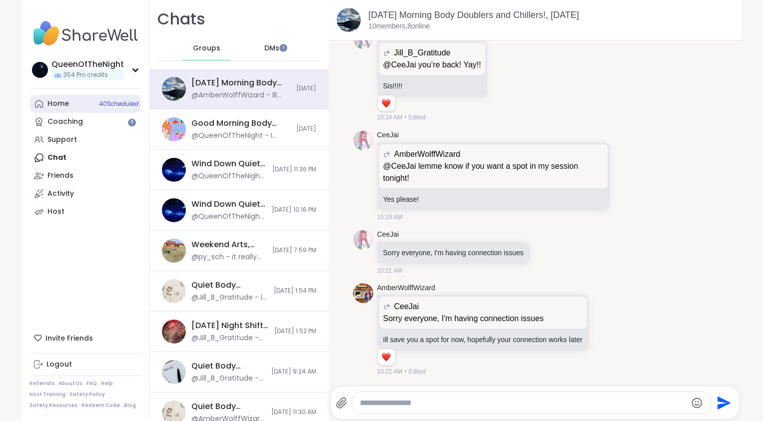
click at [80, 108] on link "Home 40 Scheduled" at bounding box center [85, 104] width 111 height 18
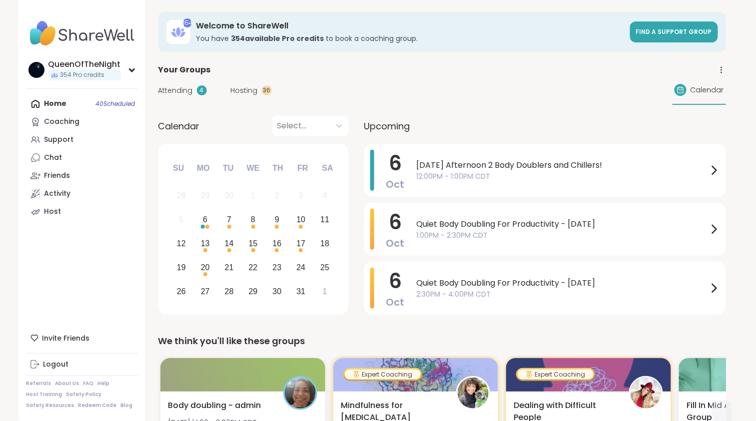
click at [249, 90] on span "Hosting" at bounding box center [244, 90] width 27 height 10
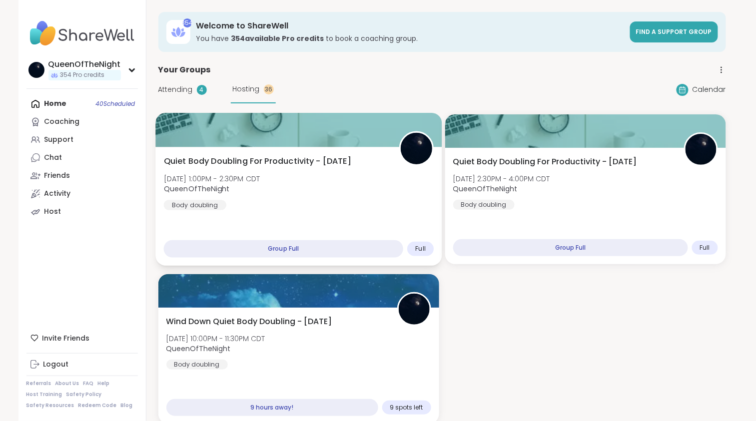
click at [375, 170] on div "Quiet Body Doubling For Productivity - [DATE] [DATE] 1:00PM - 2:30PM CDT QueenO…" at bounding box center [298, 182] width 270 height 55
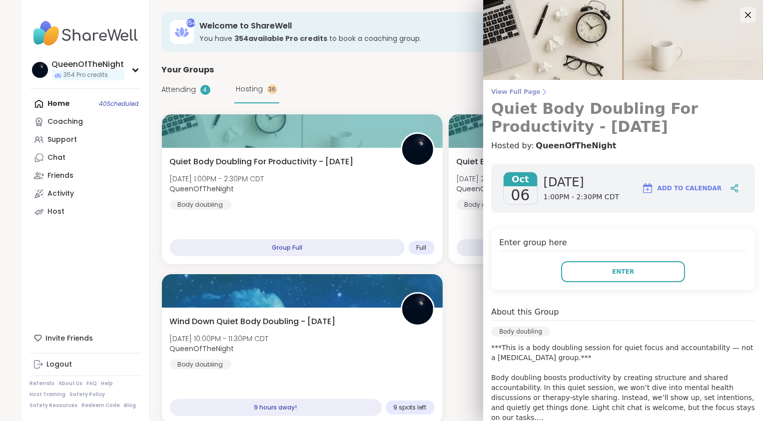
click at [511, 91] on span "View Full Page" at bounding box center [623, 92] width 264 height 8
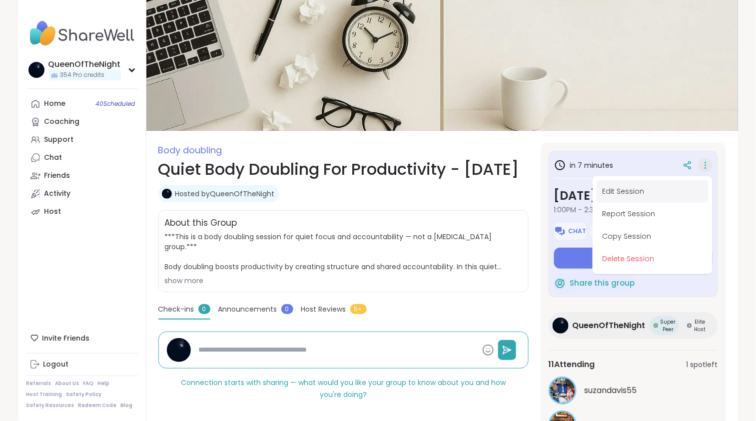
click at [657, 189] on button "Edit Session" at bounding box center [653, 191] width 112 height 22
type textarea "*"
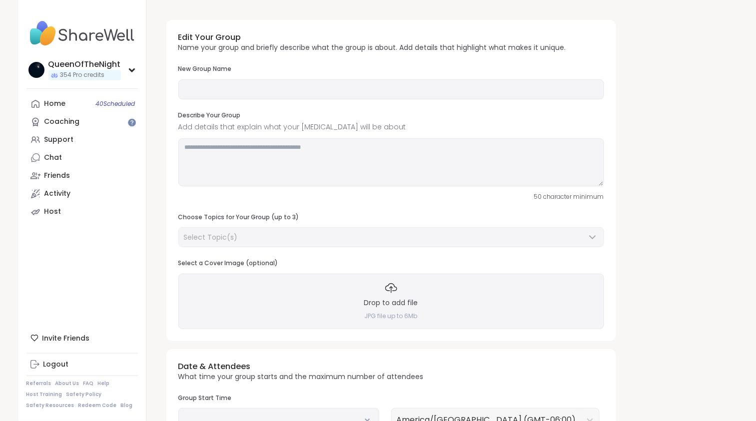
type input "**********"
type textarea "**********"
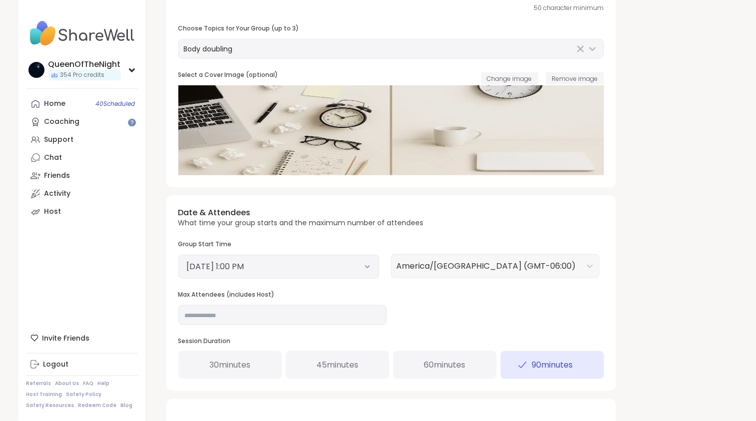
scroll to position [193, 0]
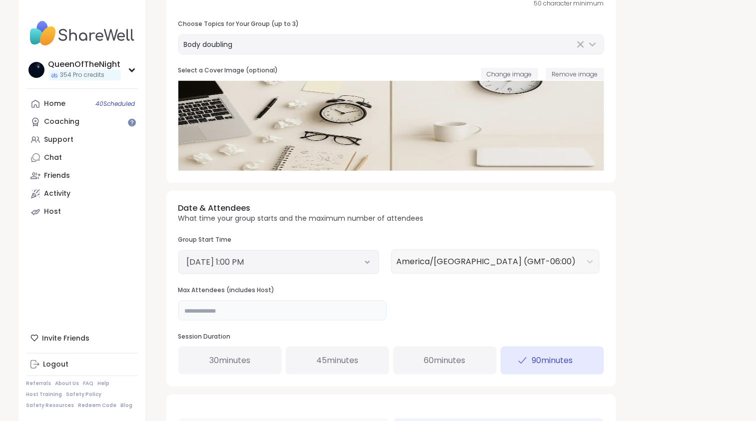
click at [330, 315] on input "**" at bounding box center [282, 311] width 208 height 20
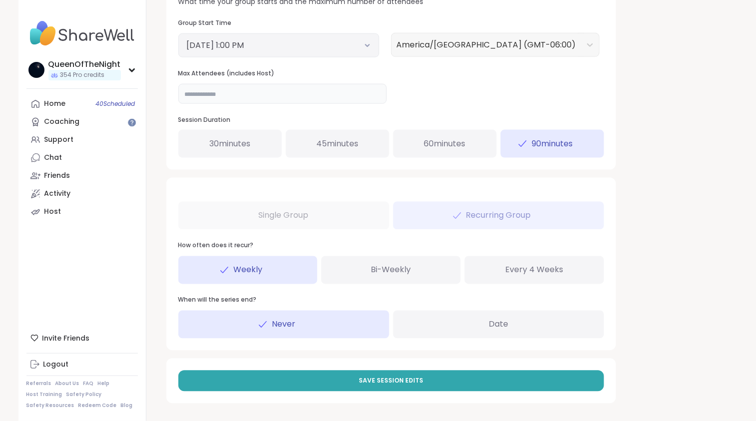
click at [756, 320] on html "**********" at bounding box center [378, 6] width 756 height 832
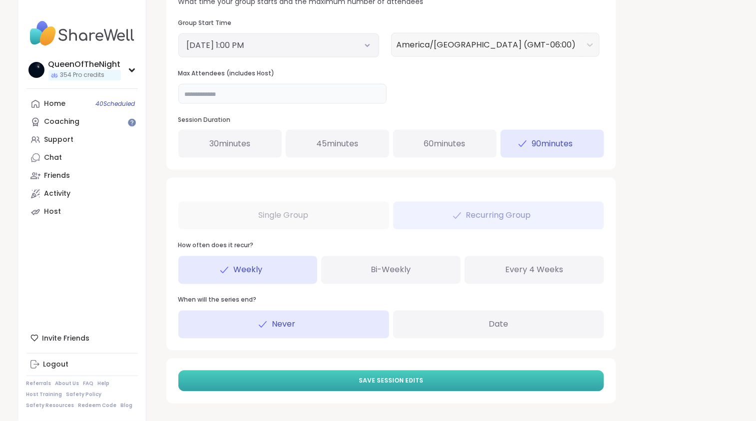
type input "**"
click at [463, 387] on button "Save Session Edits" at bounding box center [391, 381] width 426 height 21
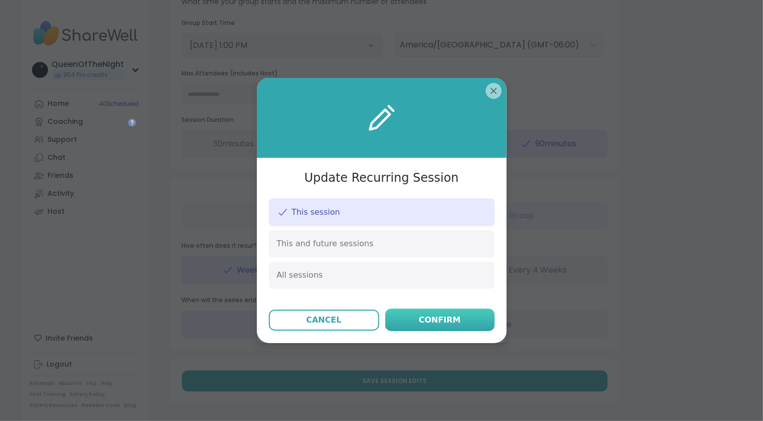
click at [442, 322] on div "Confirm" at bounding box center [440, 320] width 42 height 12
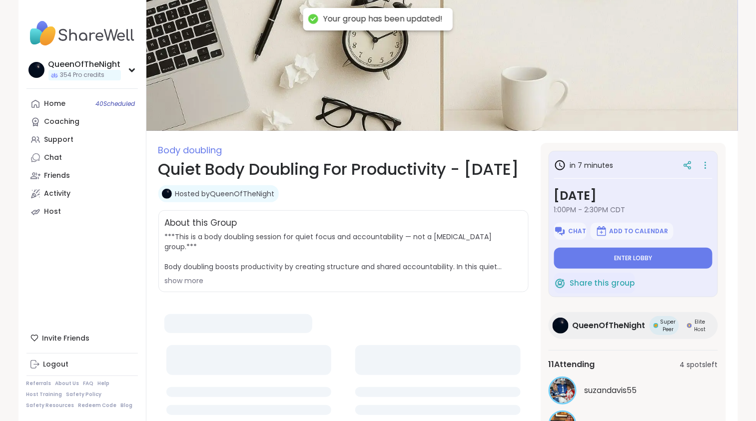
click at [69, 108] on link "Home 40 Scheduled" at bounding box center [81, 104] width 111 height 18
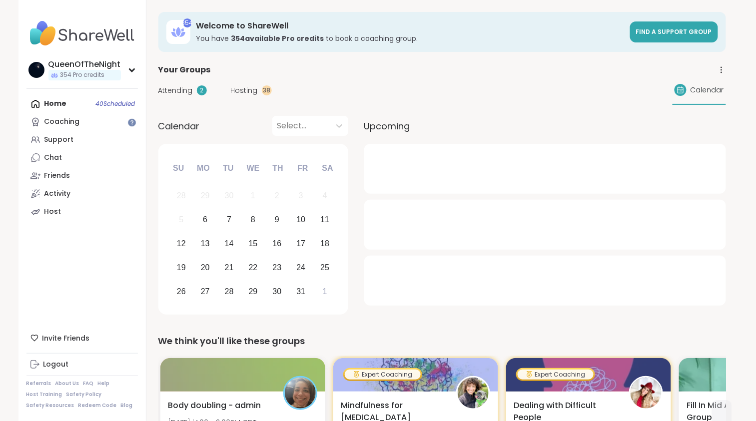
click at [260, 93] on div "Hosting 38" at bounding box center [251, 90] width 41 height 10
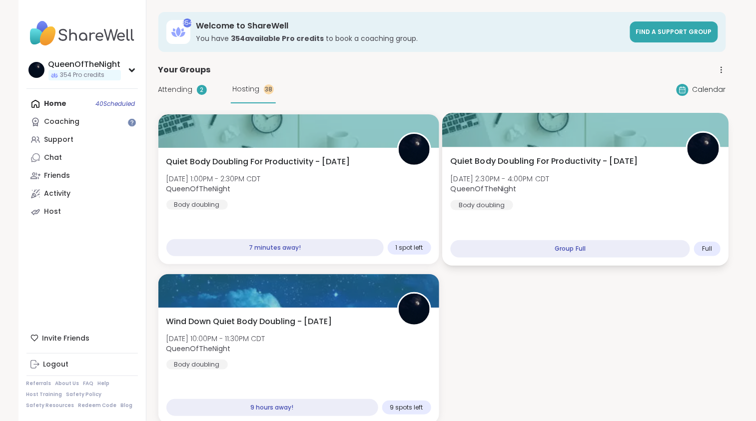
click at [627, 220] on div "Quiet Body Doubling For Productivity - [DATE] [DATE] 2:30PM - 4:00PM CDT QueenO…" at bounding box center [585, 206] width 286 height 119
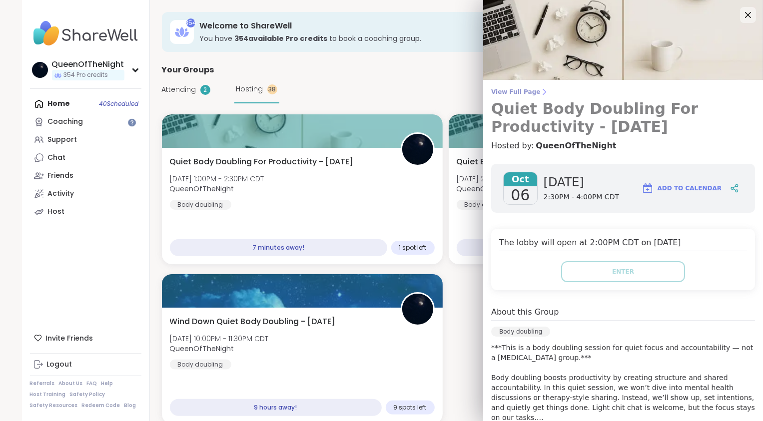
click at [520, 93] on span "View Full Page" at bounding box center [623, 92] width 264 height 8
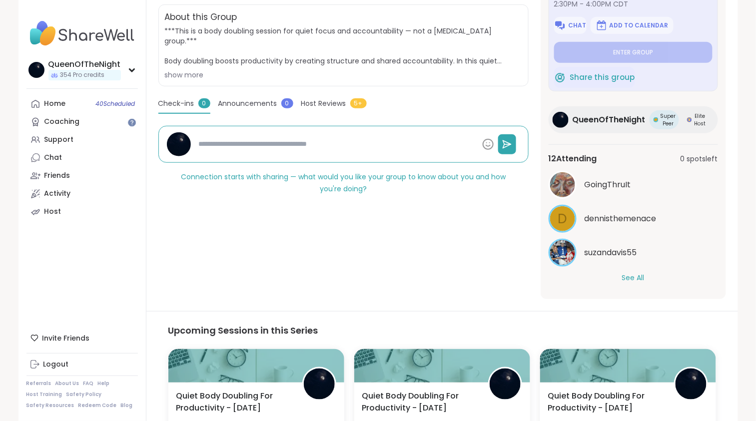
scroll to position [210, 0]
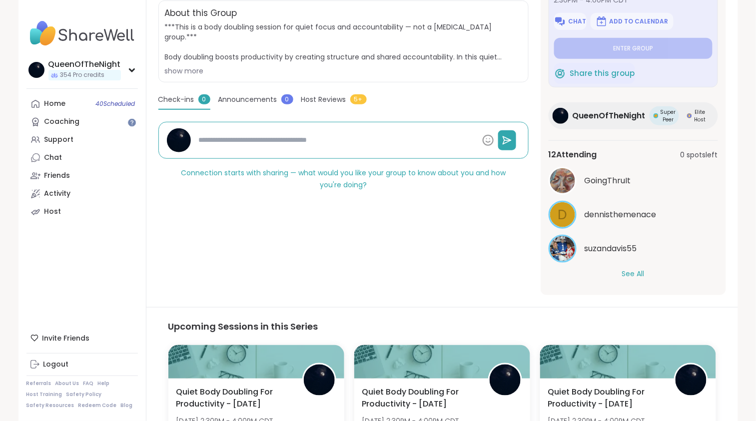
click at [630, 273] on button "See All" at bounding box center [633, 274] width 22 height 10
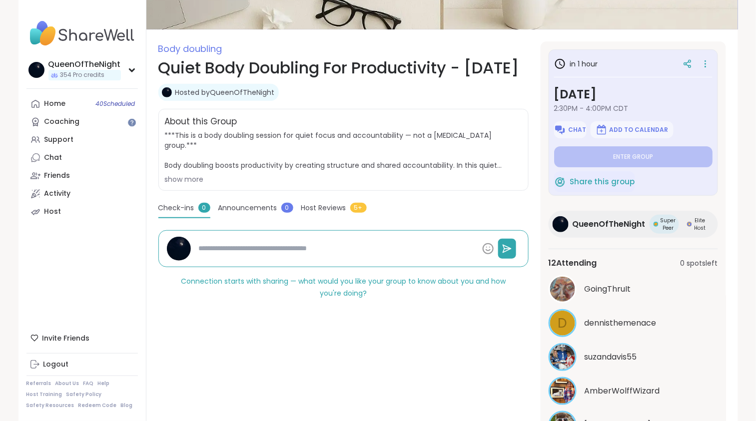
scroll to position [99, 0]
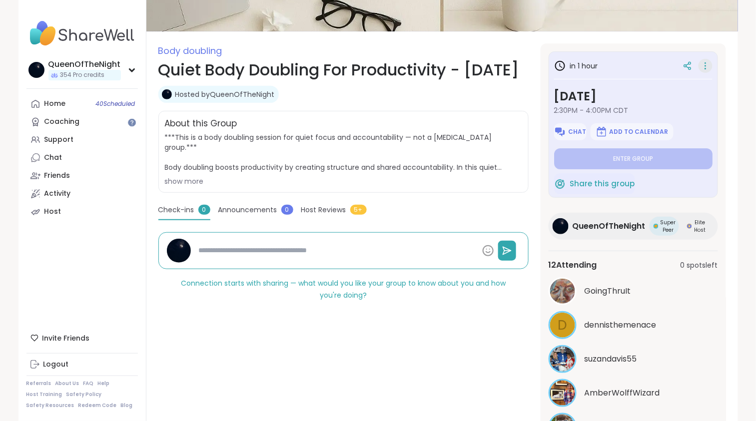
click at [701, 63] on icon at bounding box center [706, 66] width 10 height 14
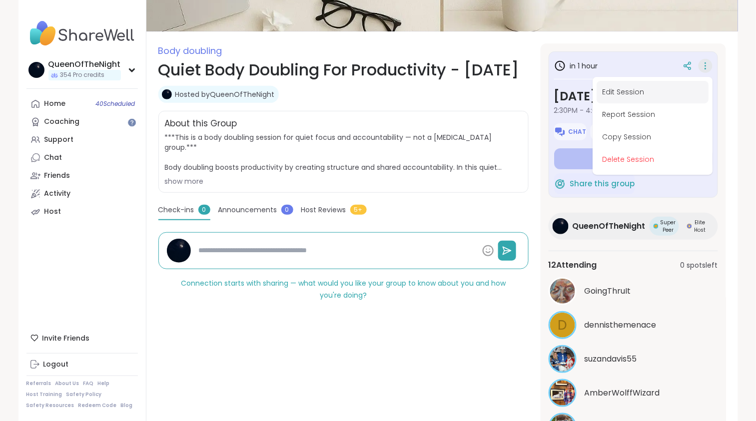
click at [631, 94] on button "Edit Session" at bounding box center [653, 92] width 112 height 22
type textarea "*"
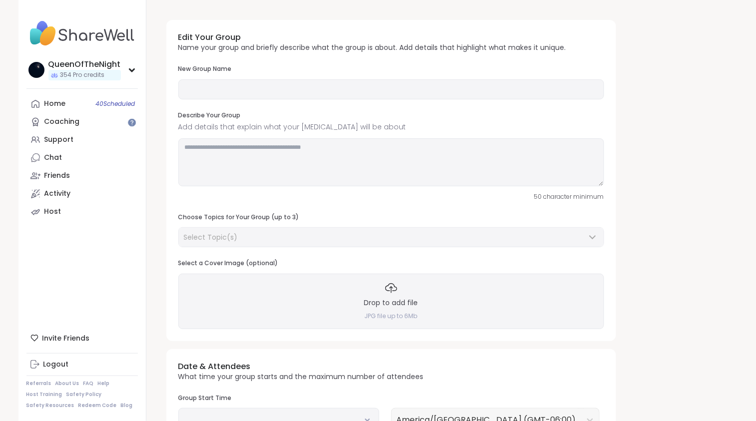
type input "**********"
type textarea "**********"
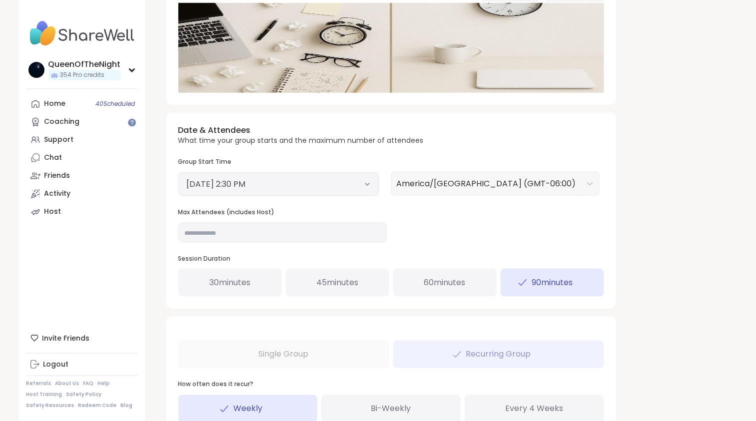
scroll to position [410, 0]
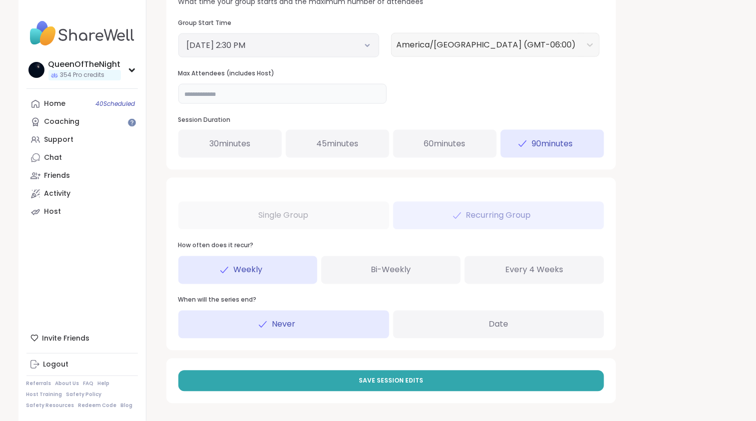
click at [237, 94] on input "**" at bounding box center [282, 94] width 208 height 20
click at [669, 266] on div "**********" at bounding box center [442, 7] width 568 height 810
click at [223, 102] on input "**" at bounding box center [282, 94] width 208 height 20
type input "**"
click at [660, 297] on div "**********" at bounding box center [442, 7] width 568 height 810
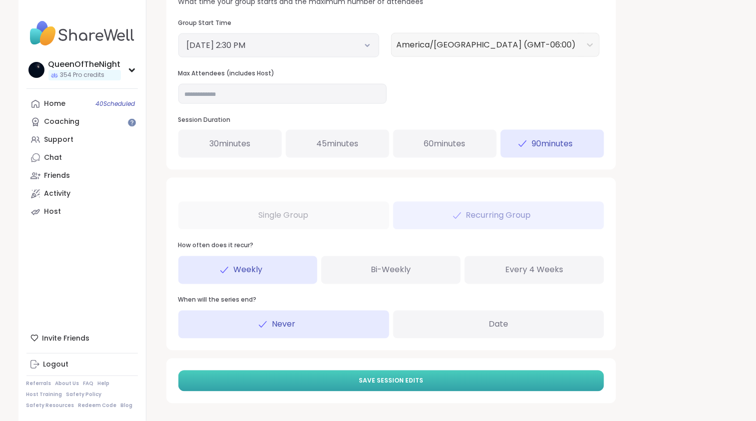
click at [442, 388] on button "Save Session Edits" at bounding box center [391, 381] width 426 height 21
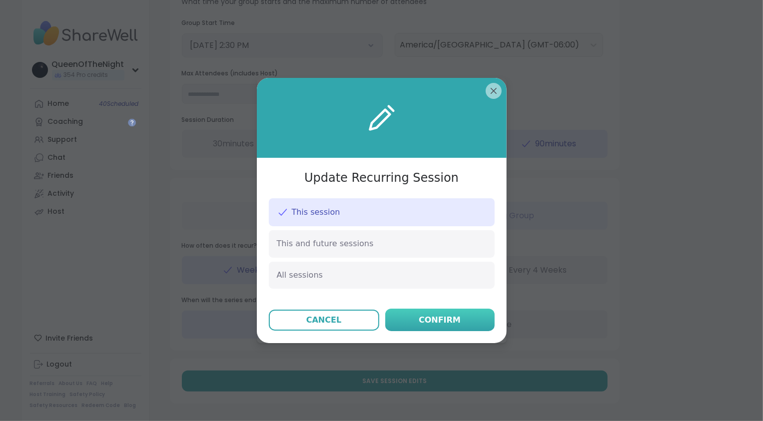
click at [444, 321] on div "Confirm" at bounding box center [440, 320] width 42 height 12
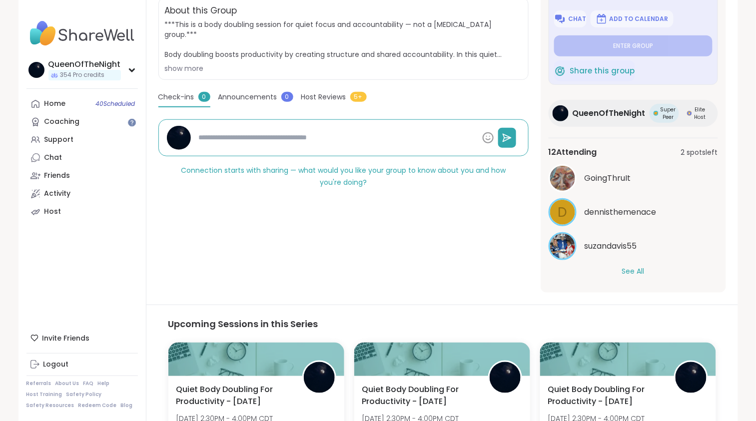
scroll to position [222, 0]
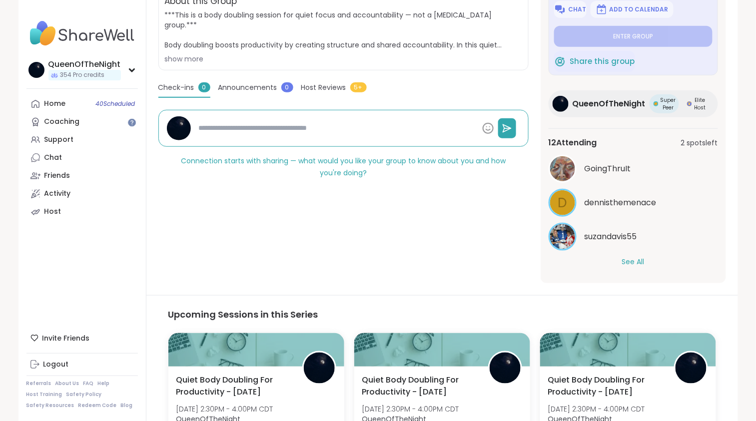
click at [636, 264] on button "See All" at bounding box center [633, 262] width 22 height 10
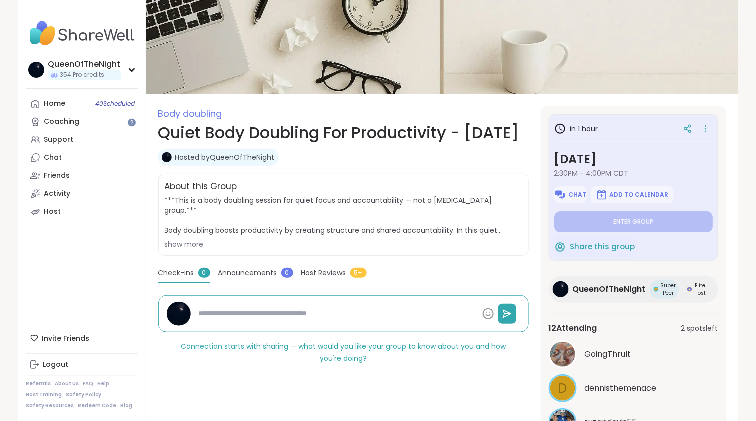
scroll to position [24, 0]
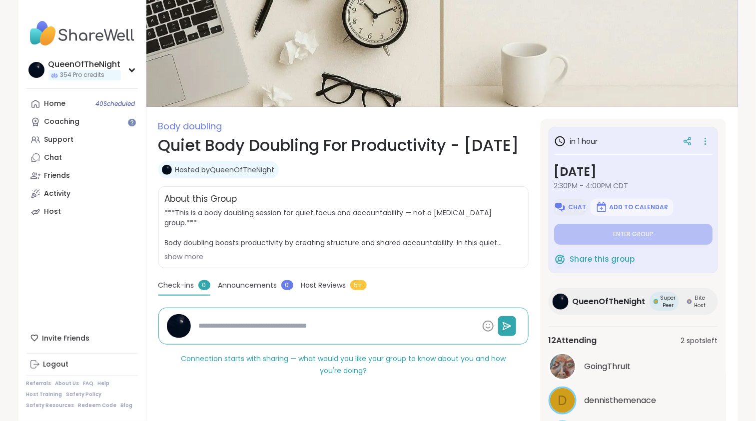
click at [566, 210] on button "Chat" at bounding box center [570, 207] width 32 height 17
type textarea "*"
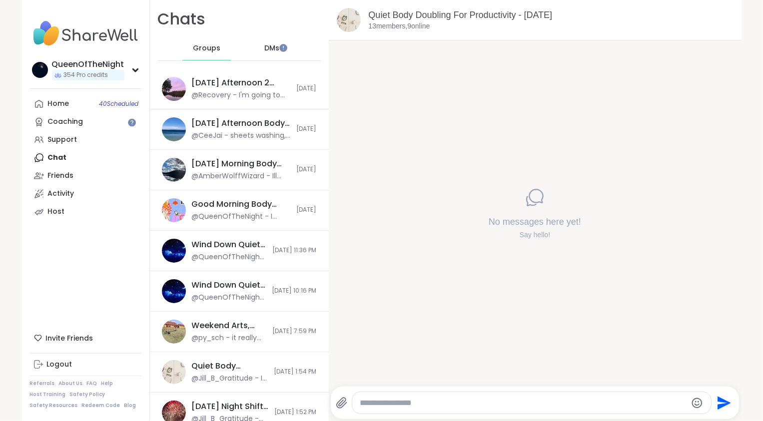
click at [391, 408] on textarea "Type your message" at bounding box center [523, 403] width 326 height 10
paste textarea "**********"
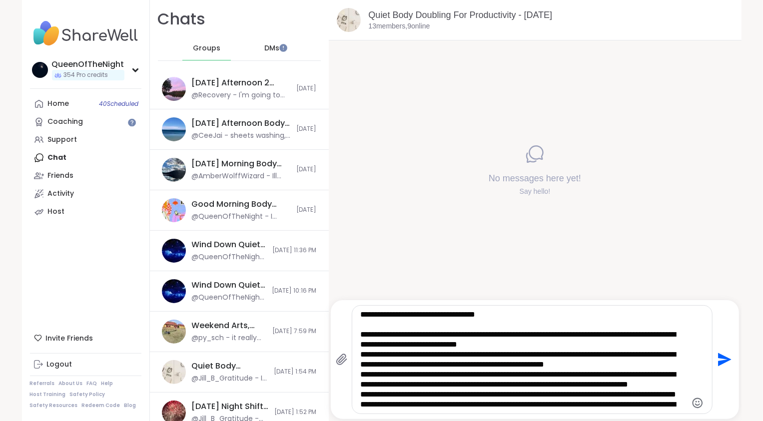
click at [360, 336] on textarea "**********" at bounding box center [523, 360] width 326 height 100
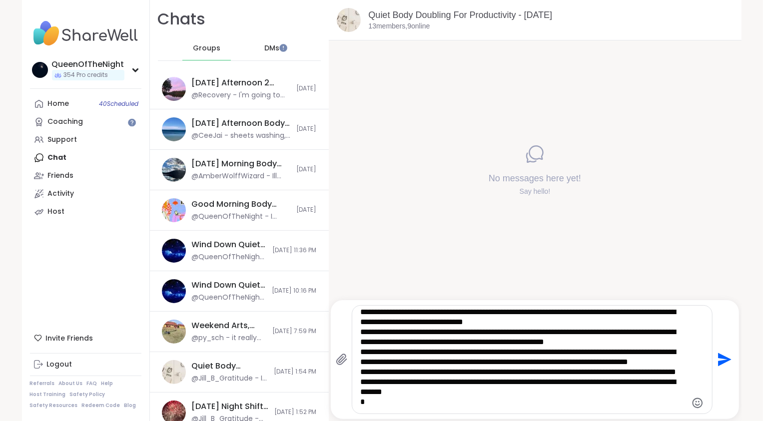
scroll to position [29, 0]
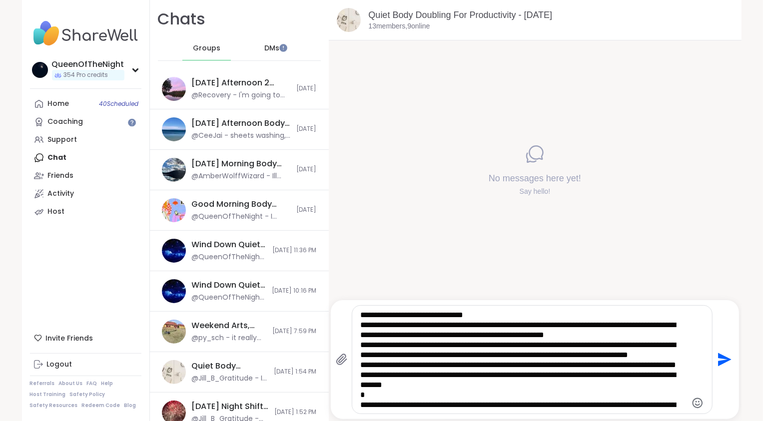
click at [360, 326] on textarea "**********" at bounding box center [523, 360] width 326 height 100
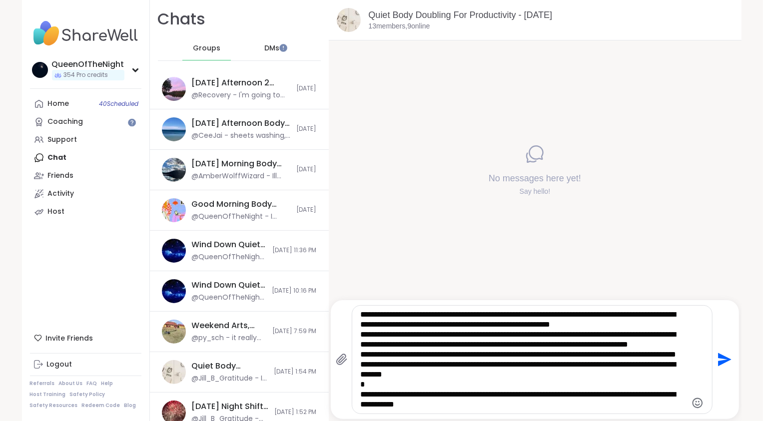
scroll to position [51, 0]
click at [360, 323] on textarea "**********" at bounding box center [523, 360] width 326 height 100
click at [360, 335] on textarea "**********" at bounding box center [523, 360] width 326 height 100
click at [360, 358] on textarea "**********" at bounding box center [523, 360] width 326 height 100
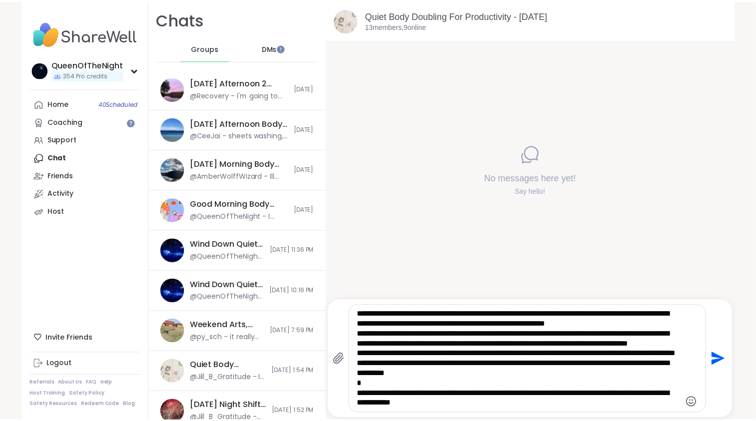
scroll to position [0, 0]
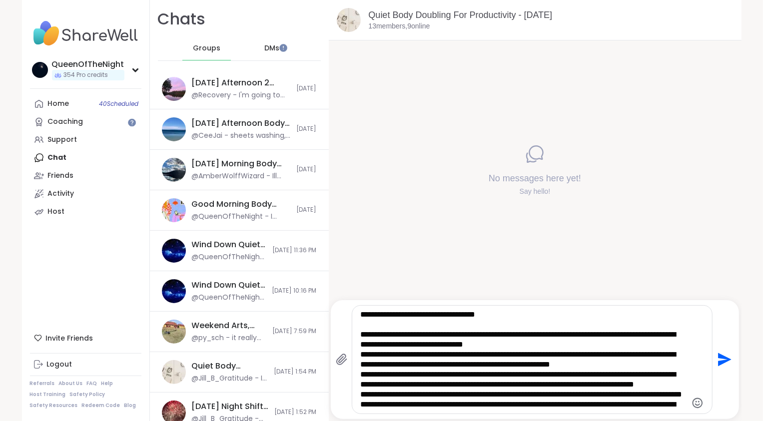
drag, startPoint x: 476, startPoint y: 398, endPoint x: 376, endPoint y: 251, distance: 177.6
click at [376, 251] on div "**********" at bounding box center [535, 210] width 413 height 421
type textarea "**********"
click at [716, 360] on icon "Send" at bounding box center [724, 360] width 16 height 16
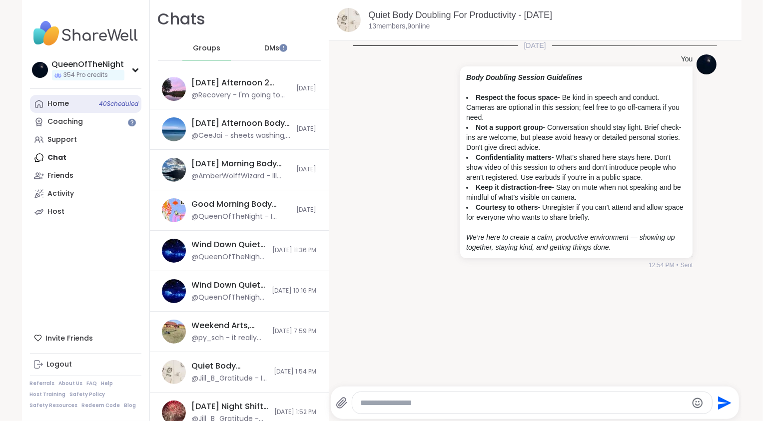
click at [62, 107] on div "Home 40 Scheduled" at bounding box center [58, 104] width 21 height 10
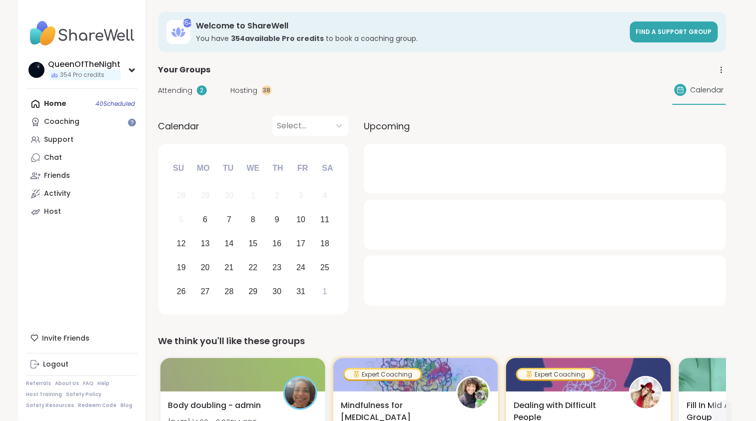
click at [250, 88] on span "Hosting" at bounding box center [244, 90] width 27 height 10
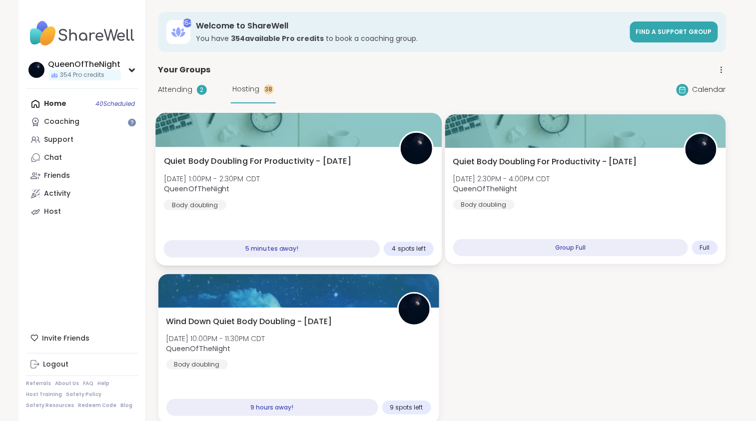
click at [339, 195] on div "Quiet Body Doubling For Productivity - [DATE] [DATE] 1:00PM - 2:30PM CDT QueenO…" at bounding box center [298, 182] width 270 height 55
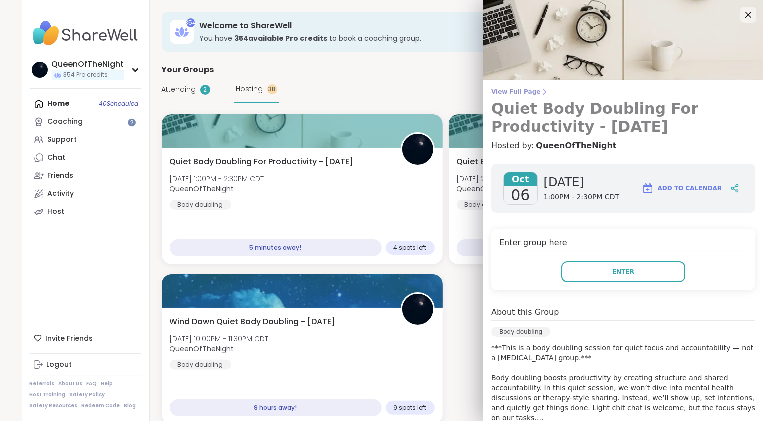
click at [502, 90] on span "View Full Page" at bounding box center [623, 92] width 264 height 8
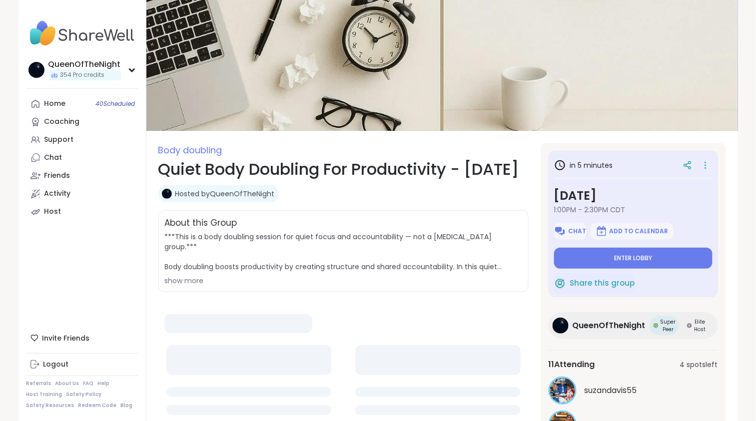
type textarea "*"
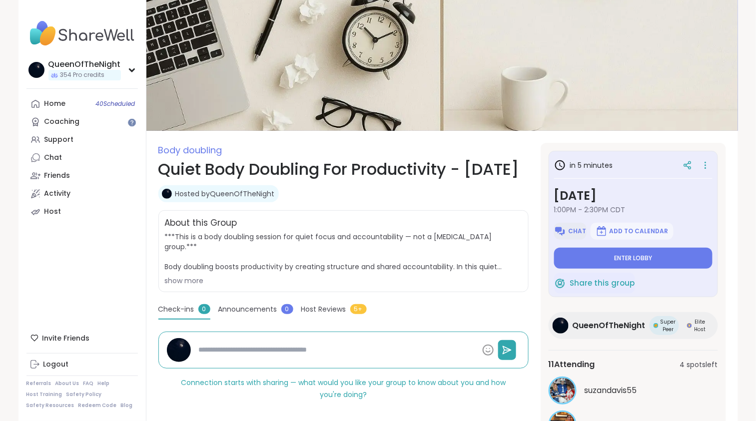
click at [570, 232] on span "Chat" at bounding box center [577, 231] width 18 height 8
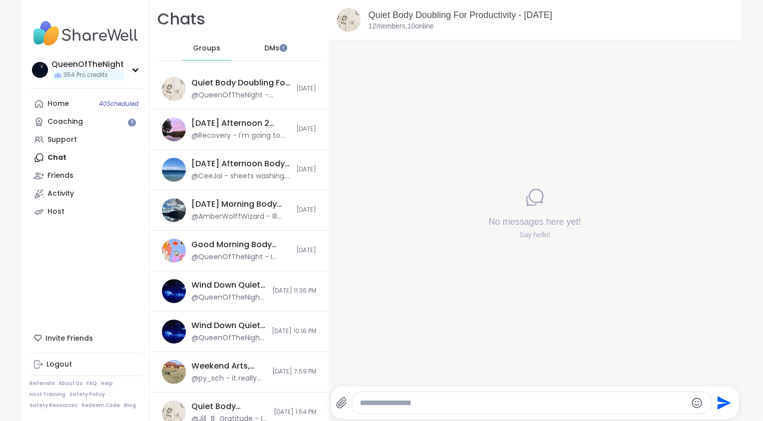
click at [408, 405] on textarea "Type your message" at bounding box center [523, 403] width 326 height 10
paste textarea "**********"
type textarea "**********"
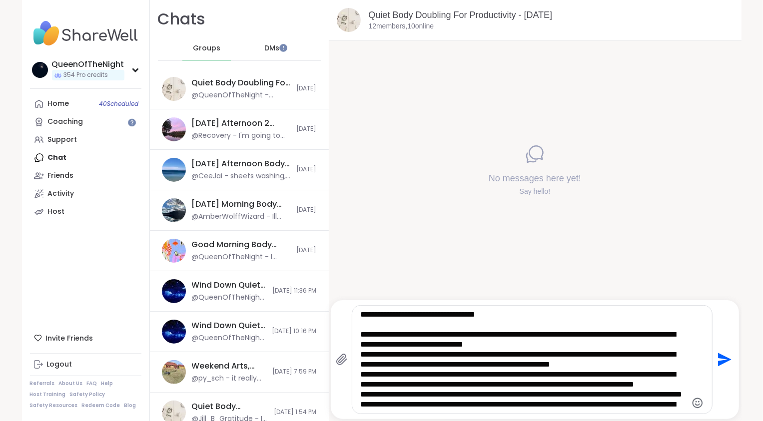
scroll to position [60, 0]
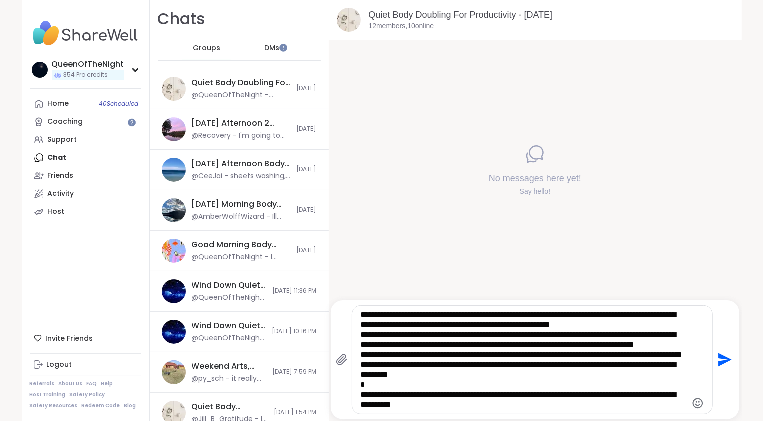
click at [722, 362] on icon "Send" at bounding box center [725, 359] width 13 height 13
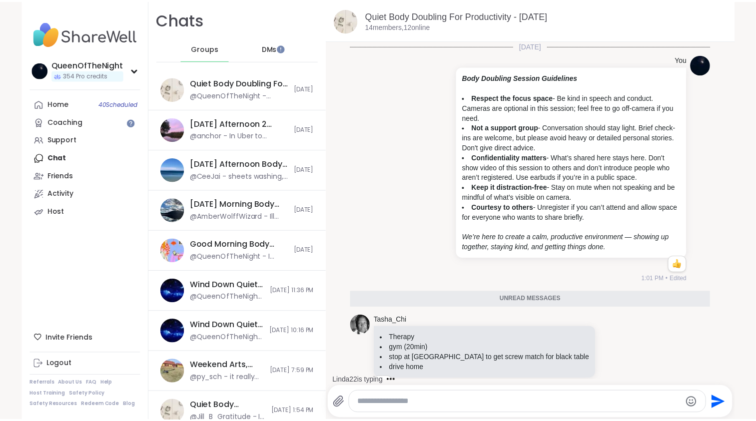
scroll to position [115, 0]
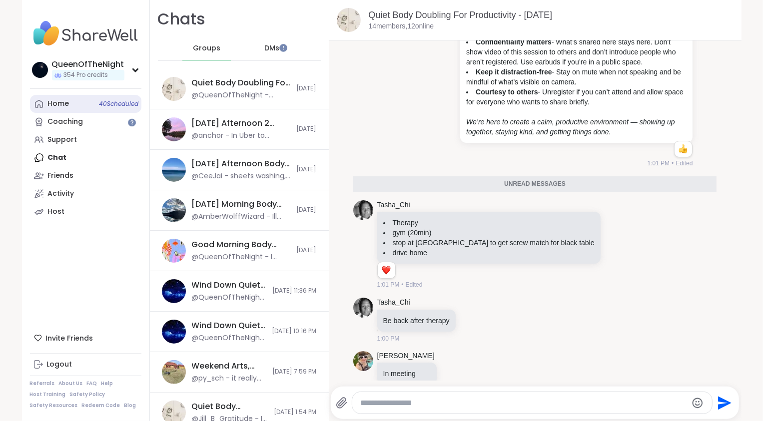
click at [62, 105] on div "Home 40 Scheduled" at bounding box center [58, 104] width 21 height 10
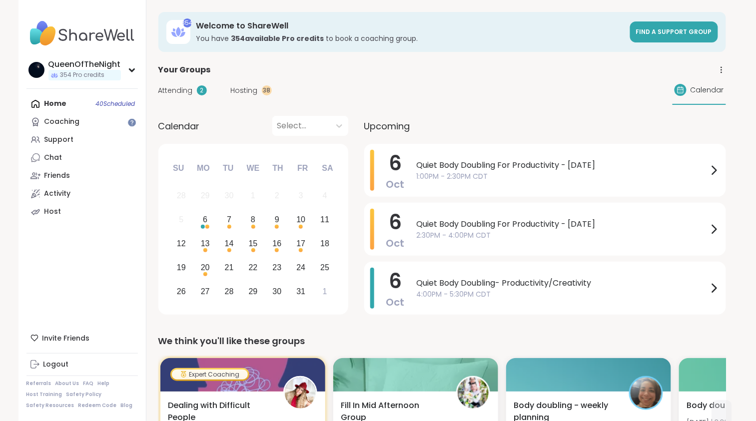
click at [248, 91] on span "Hosting" at bounding box center [244, 90] width 27 height 10
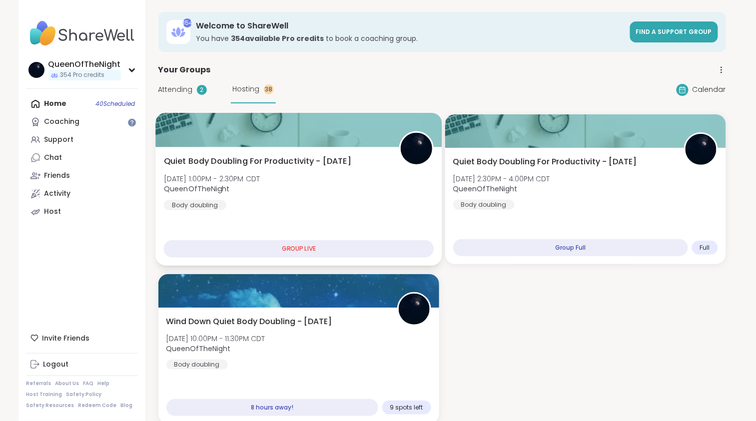
click at [352, 199] on div "Quiet Body Doubling For Productivity - [DATE] [DATE] 1:00PM - 2:30PM CDT QueenO…" at bounding box center [298, 182] width 270 height 55
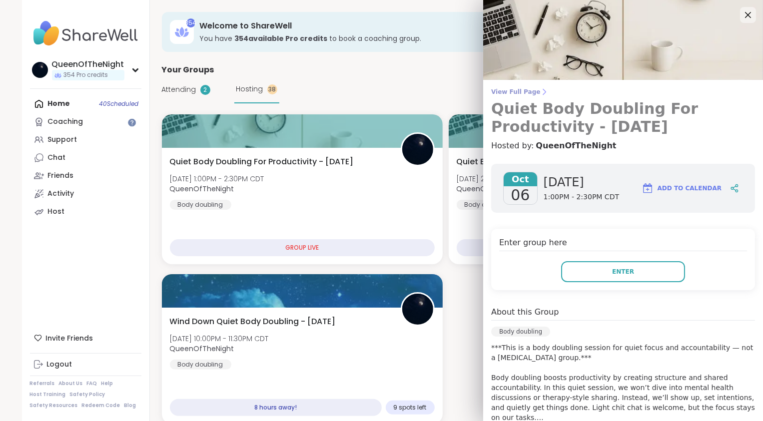
click at [520, 89] on span "View Full Page" at bounding box center [623, 92] width 264 height 8
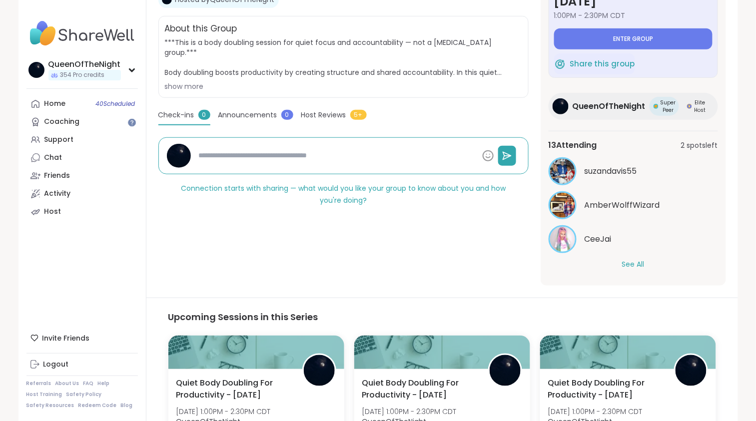
scroll to position [196, 0]
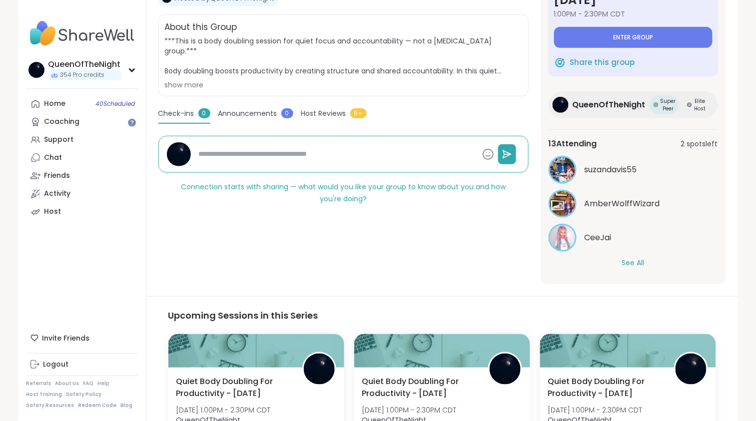
click at [636, 258] on button "See All" at bounding box center [633, 263] width 22 height 10
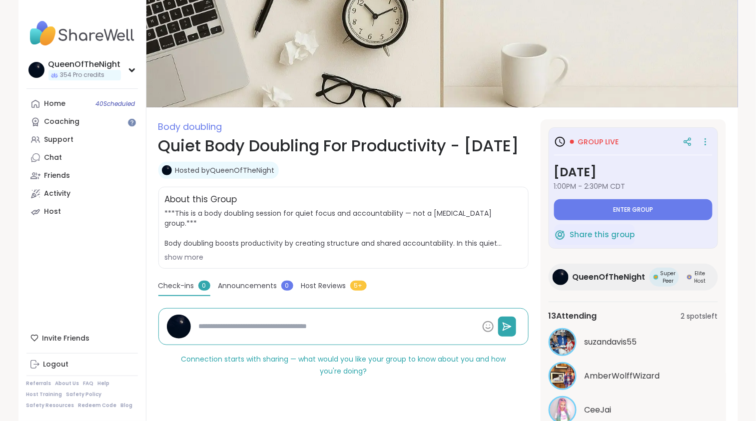
scroll to position [0, 0]
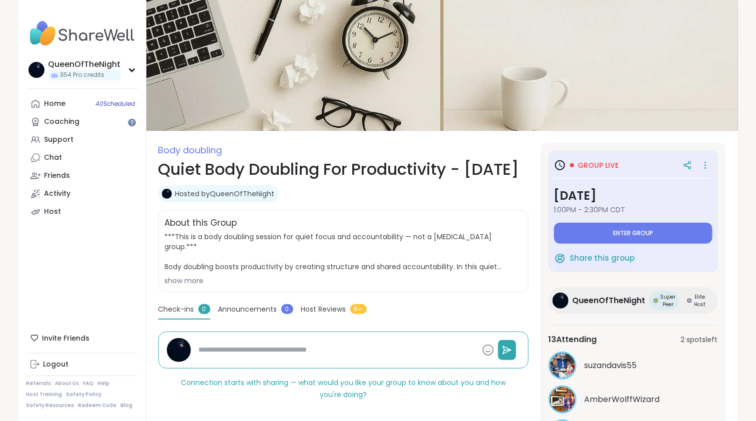
type textarea "*"
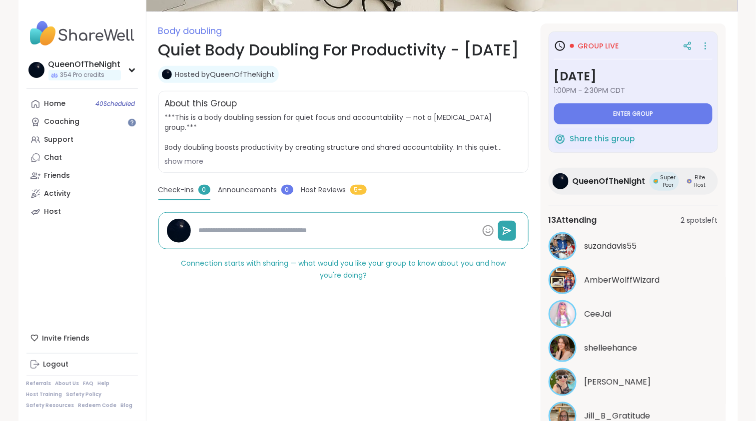
scroll to position [104, 0]
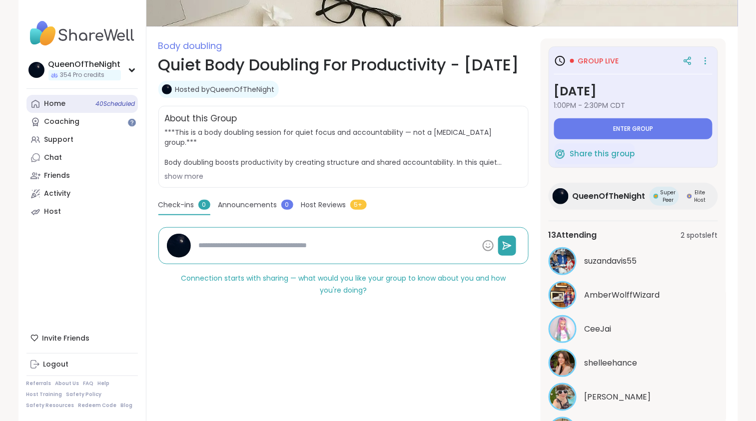
click at [85, 108] on link "Home 40 Scheduled" at bounding box center [81, 104] width 111 height 18
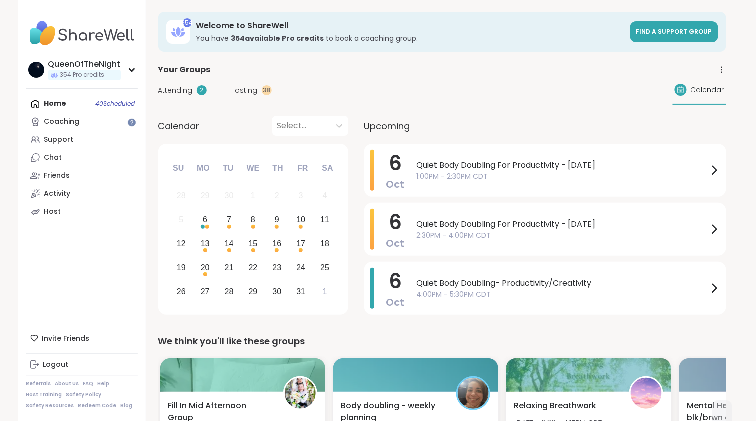
click at [247, 85] on span "Hosting" at bounding box center [244, 90] width 27 height 10
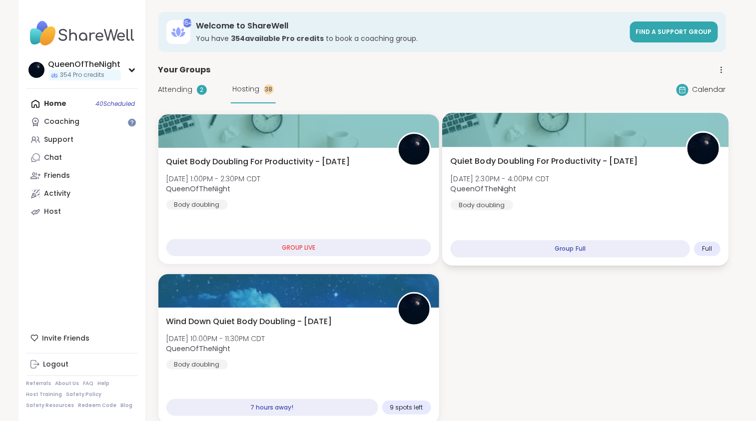
click at [544, 201] on div "Quiet Body Doubling For Productivity - Monday Mon, Oct 06 | 2:30PM - 4:00PM CDT…" at bounding box center [585, 182] width 270 height 55
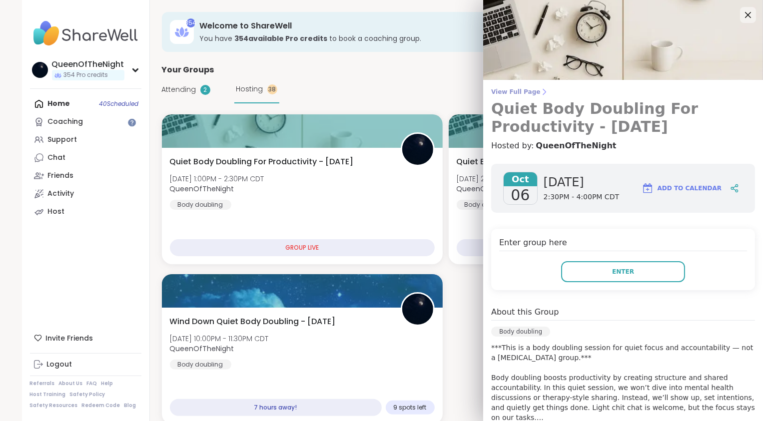
click at [512, 89] on span "View Full Page" at bounding box center [623, 92] width 264 height 8
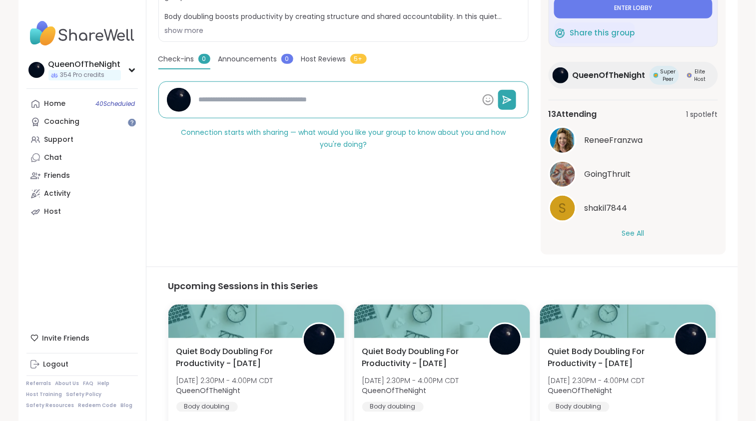
scroll to position [231, 0]
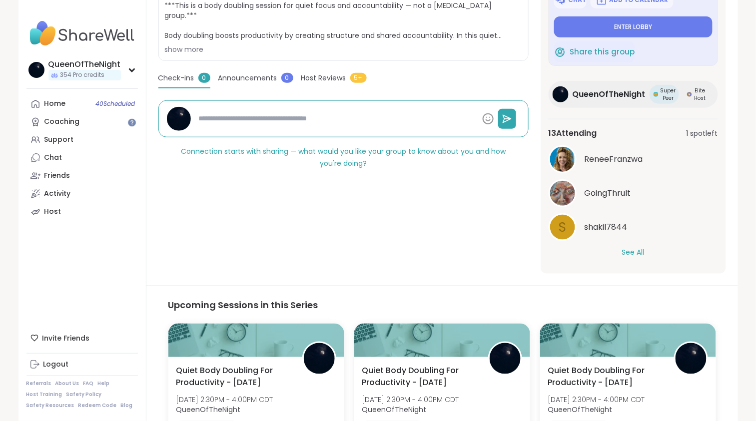
click at [637, 253] on button "See All" at bounding box center [633, 252] width 22 height 10
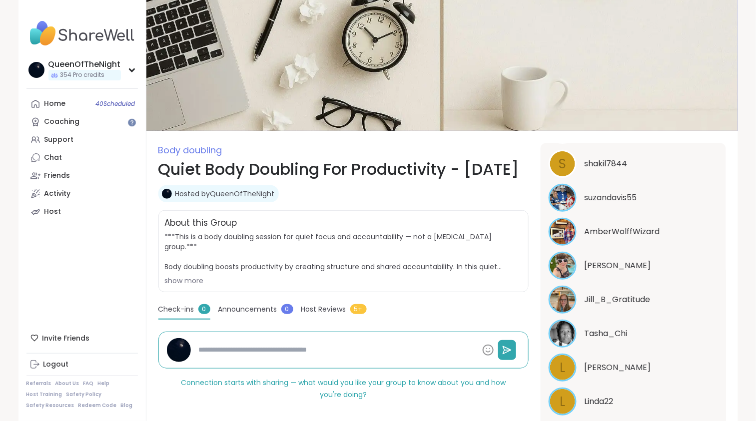
scroll to position [270, 0]
click at [438, 272] on span "***This is a body doubling session for quiet focus and accountability — not a […" at bounding box center [343, 252] width 357 height 40
click at [67, 115] on link "Coaching" at bounding box center [81, 122] width 111 height 18
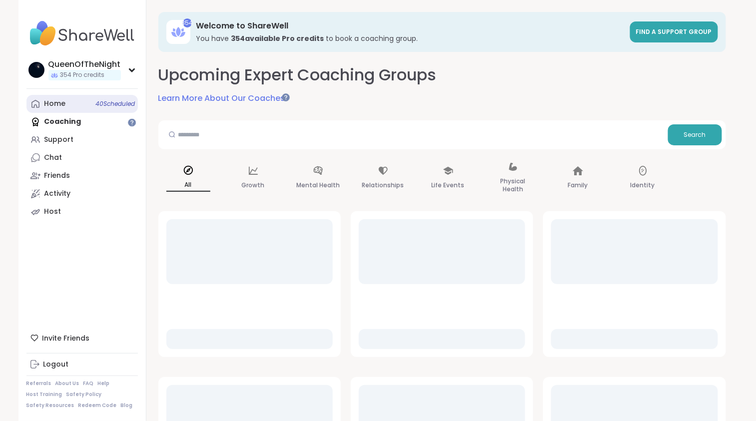
click at [68, 96] on link "Home 40 Scheduled" at bounding box center [81, 104] width 111 height 18
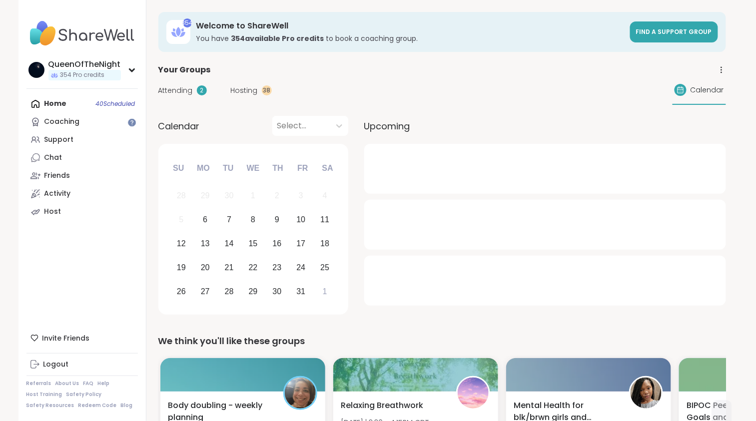
click at [243, 96] on div "Attending 2 Hosting 38 Calendar" at bounding box center [442, 90] width 568 height 29
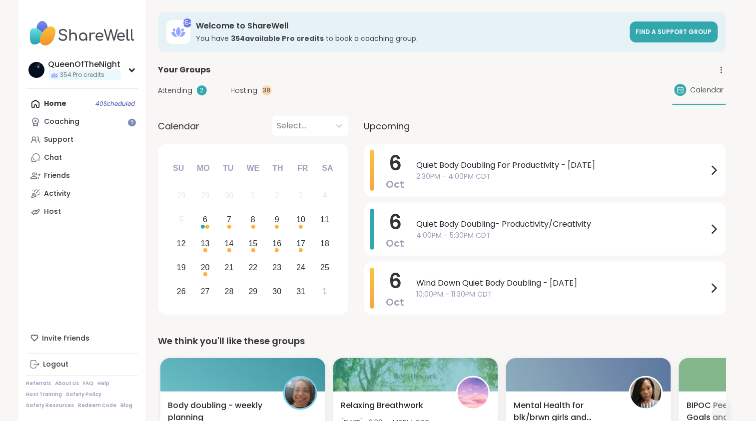
click at [247, 86] on span "Hosting" at bounding box center [244, 90] width 27 height 10
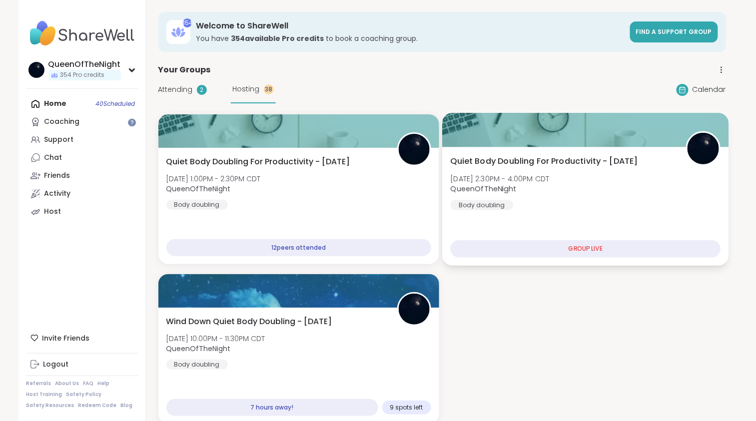
click at [569, 195] on div "Quiet Body Doubling For Productivity - Monday Mon, Oct 06 | 2:30PM - 4:00PM CDT…" at bounding box center [585, 182] width 270 height 55
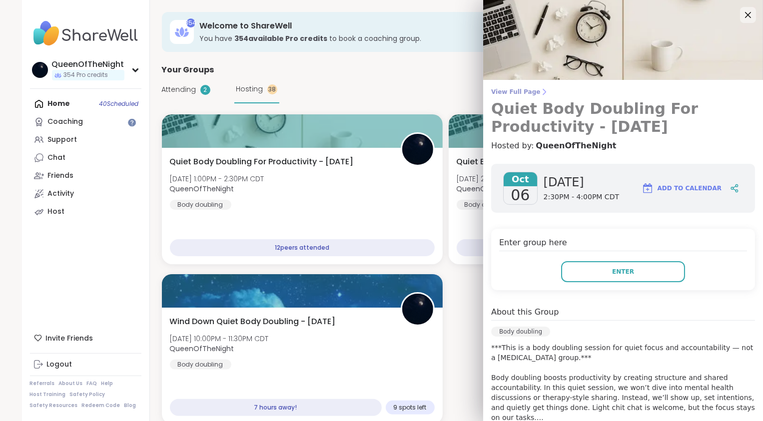
click at [510, 92] on span "View Full Page" at bounding box center [623, 92] width 264 height 8
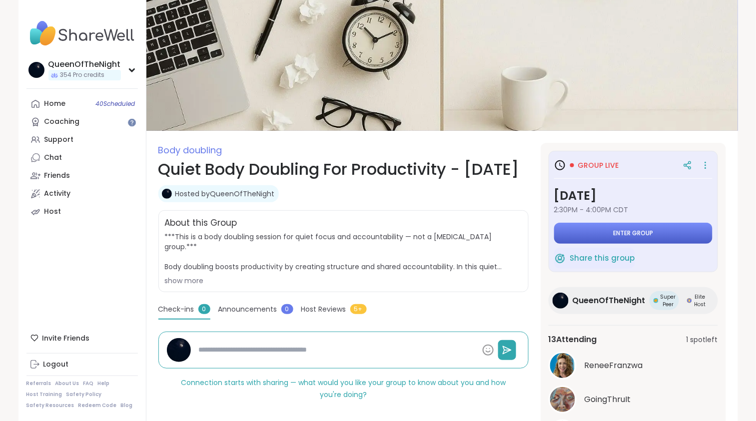
click at [617, 239] on button "Enter group" at bounding box center [633, 233] width 158 height 21
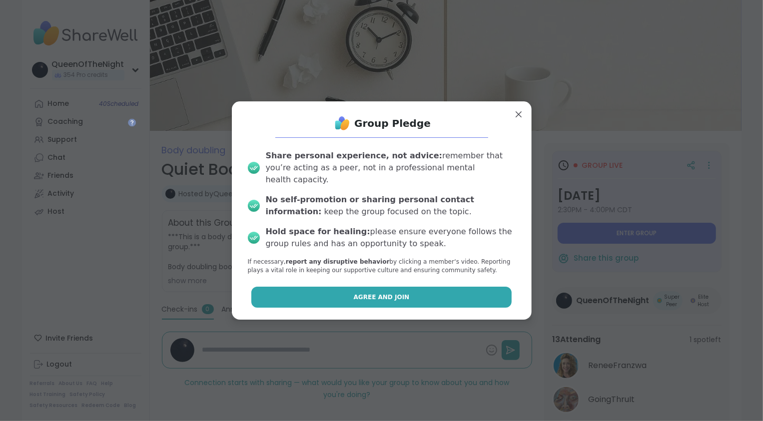
click at [411, 287] on button "Agree and Join" at bounding box center [381, 297] width 260 height 21
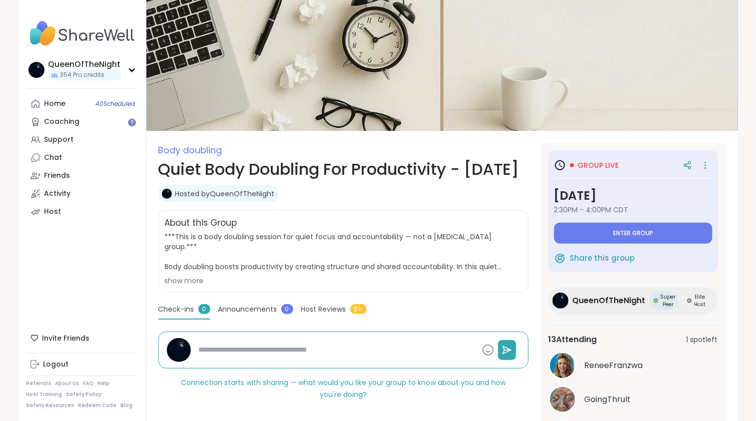
type textarea "*"
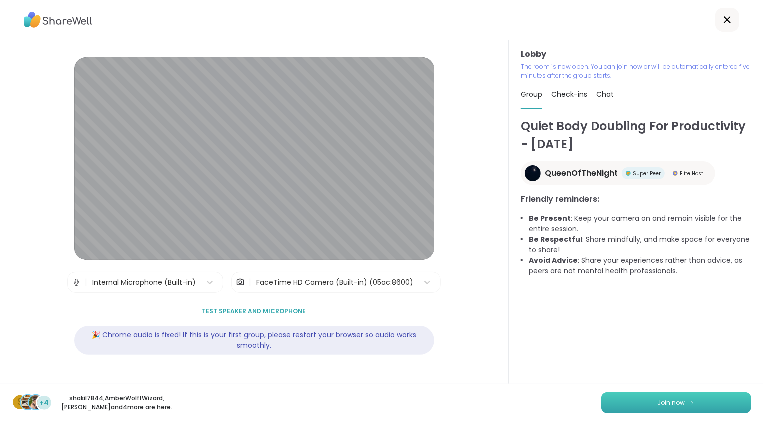
click at [714, 405] on button "Join now" at bounding box center [676, 402] width 150 height 21
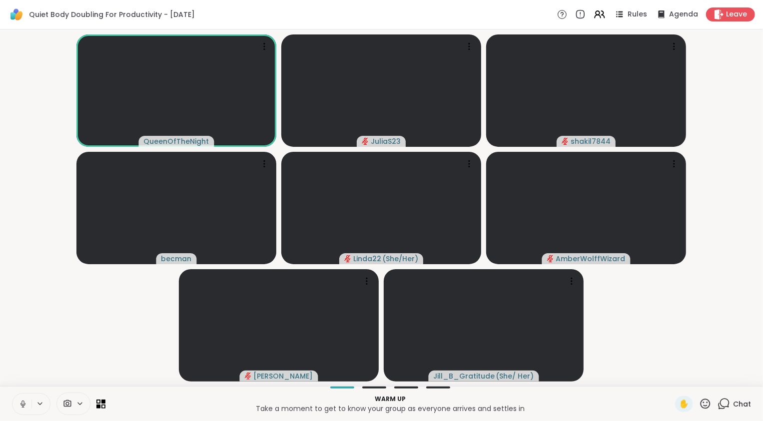
click at [28, 407] on button at bounding box center [21, 404] width 19 height 21
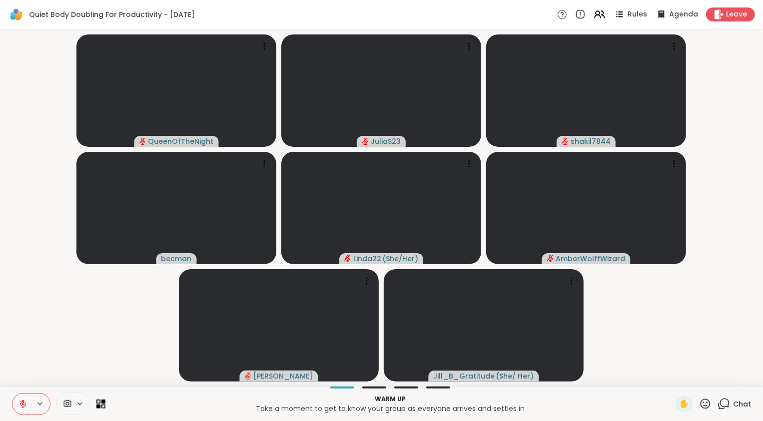
click at [656, 321] on video-player-container "QueenOfTheNight JuliaS23 shakil7844 becman Linda22 ( She/Her ) AmberWolffWizard…" at bounding box center [381, 207] width 751 height 349
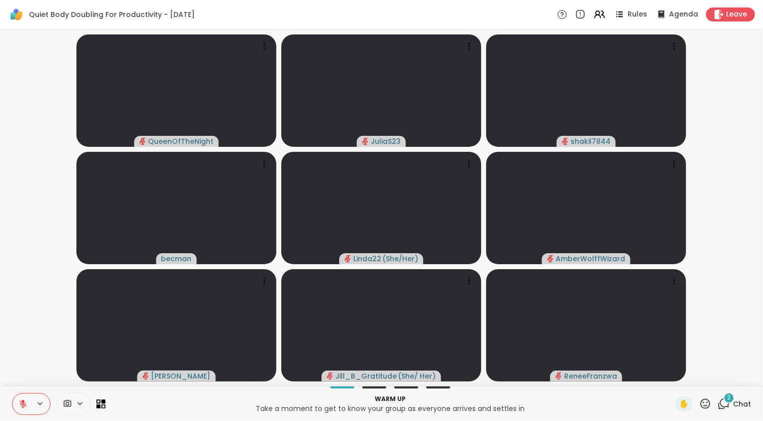
click at [724, 403] on div "2" at bounding box center [729, 398] width 11 height 11
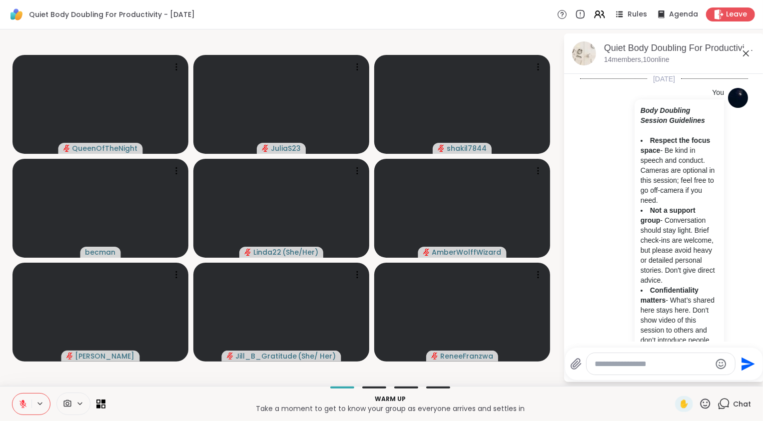
scroll to position [449, 0]
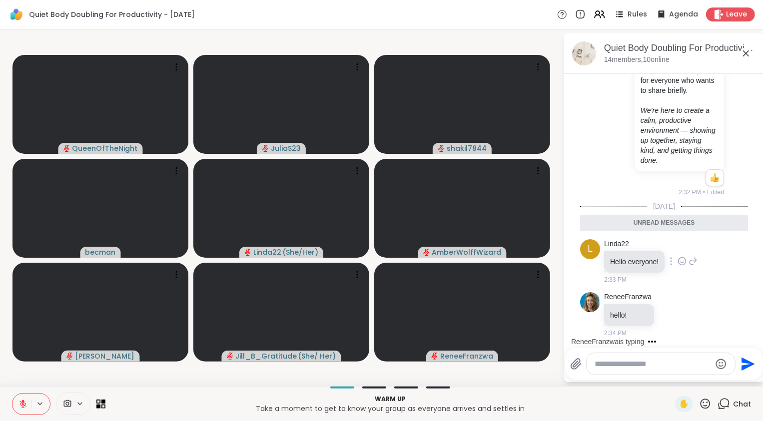
click at [684, 259] on icon at bounding box center [682, 261] width 9 height 10
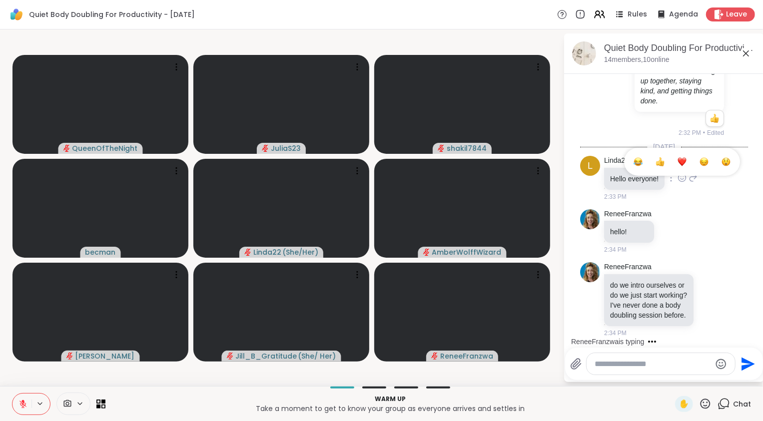
scroll to position [528, 0]
click at [24, 406] on icon at bounding box center [22, 404] width 7 height 7
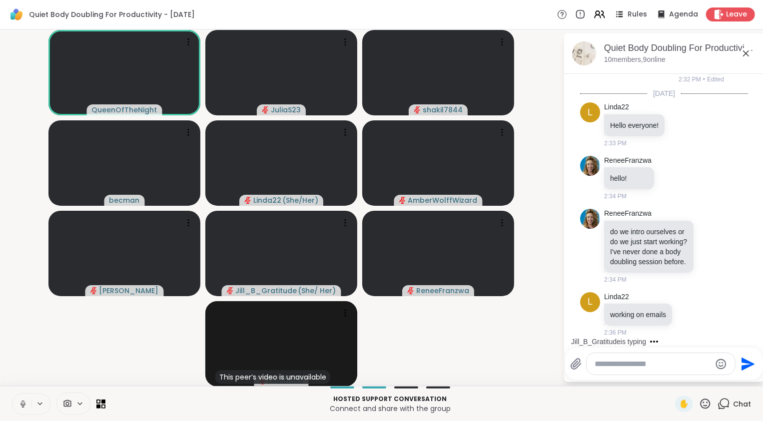
scroll to position [684, 0]
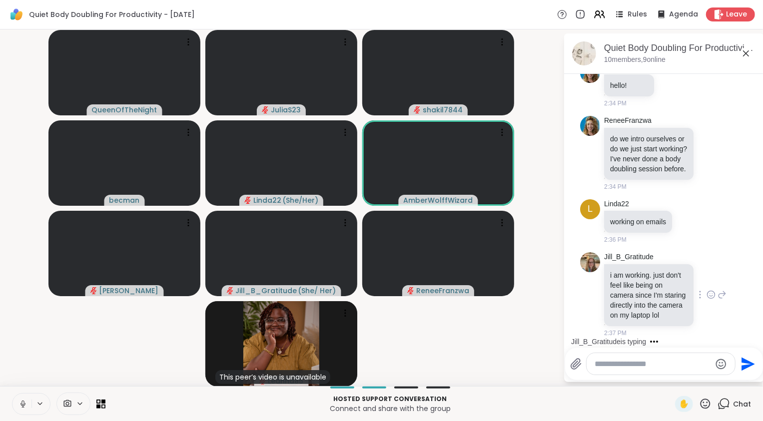
click at [707, 290] on icon at bounding box center [711, 295] width 9 height 10
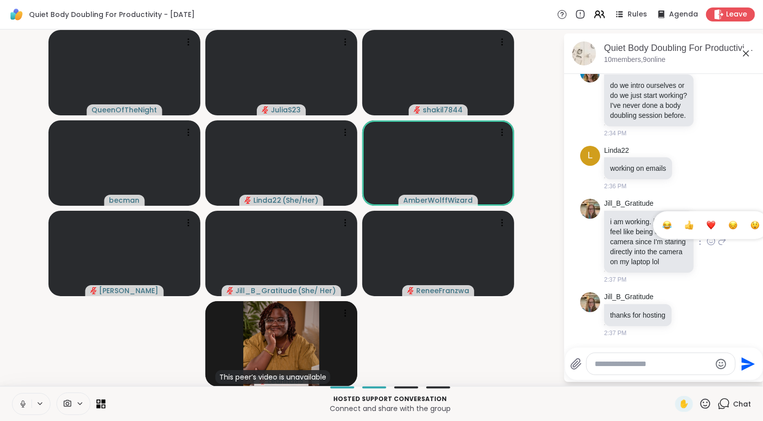
click at [707, 223] on div "Select Reaction: Heart" at bounding box center [711, 225] width 9 height 9
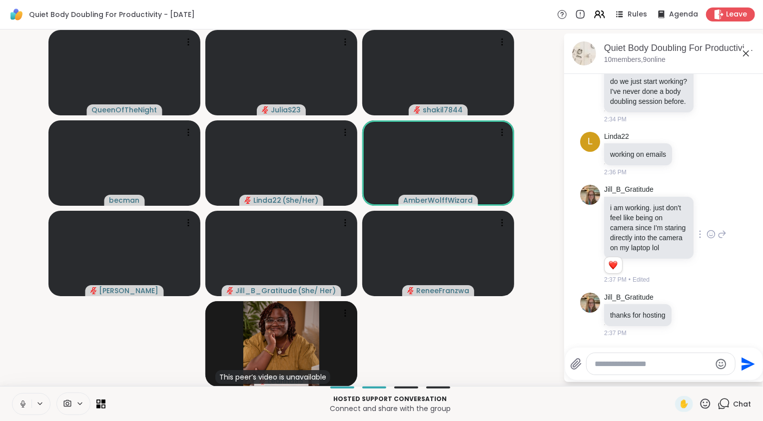
scroll to position [752, 0]
click at [718, 228] on icon at bounding box center [722, 234] width 9 height 12
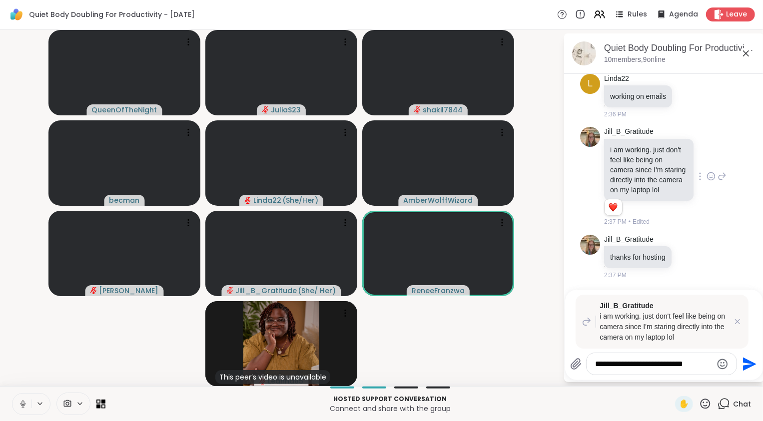
type textarea "**********"
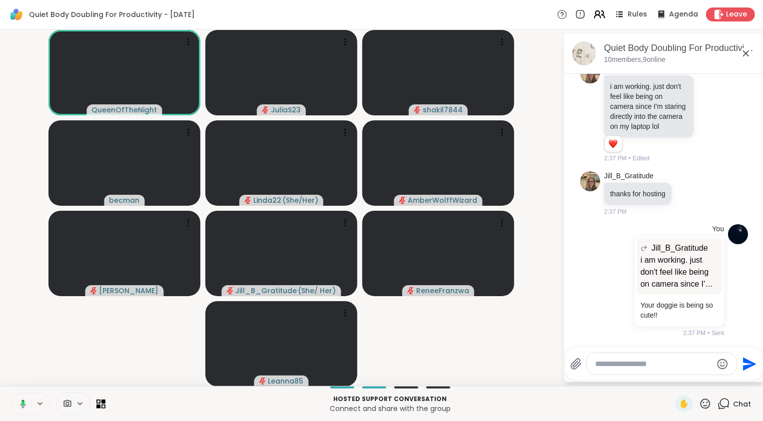
click at [593, 19] on icon at bounding box center [599, 14] width 12 height 12
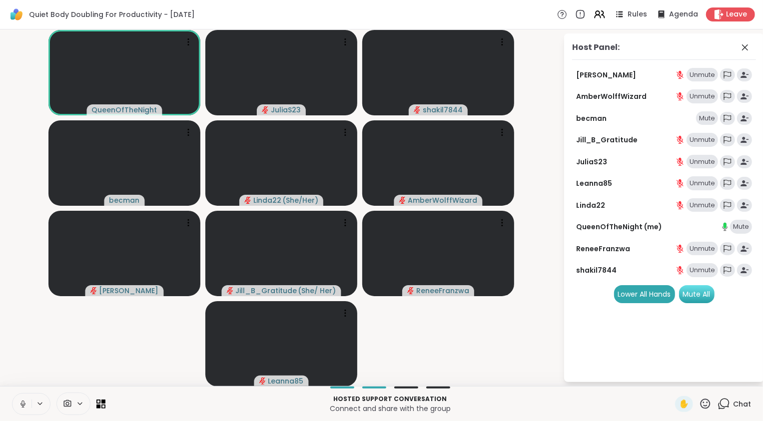
click at [702, 295] on div "Mute All" at bounding box center [696, 294] width 35 height 18
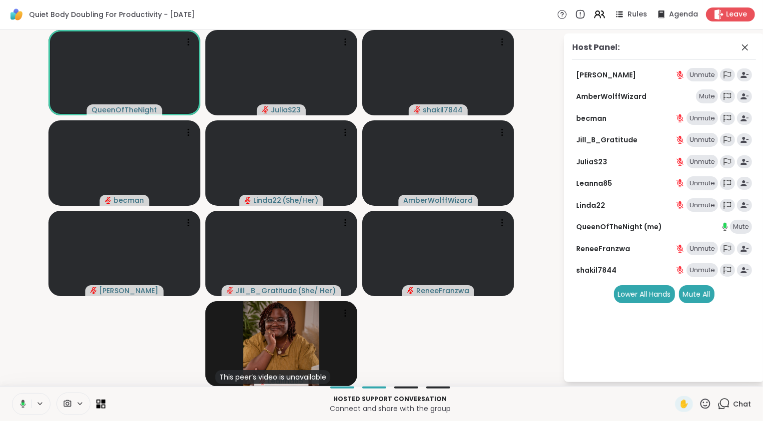
click at [25, 408] on icon at bounding box center [21, 404] width 9 height 9
click at [25, 408] on icon at bounding box center [22, 404] width 9 height 9
click at [25, 408] on icon at bounding box center [21, 404] width 9 height 9
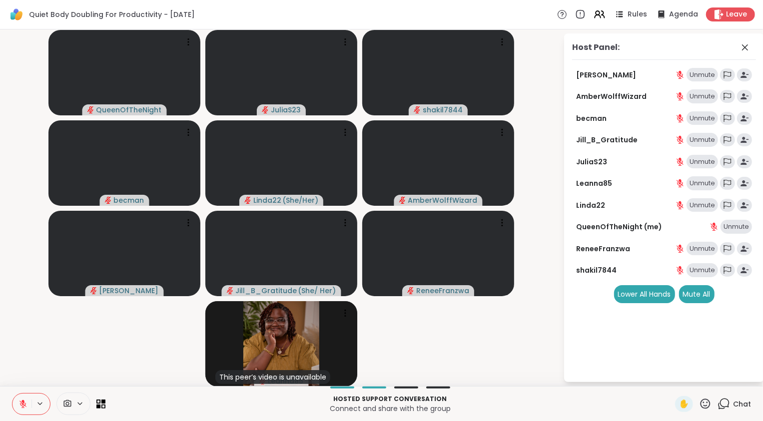
click at [36, 353] on video-player-container "QueenOfTheNight JuliaS23 shakil7844 becman Linda22 ( She/Her ) AmberWolffWizard…" at bounding box center [281, 207] width 551 height 349
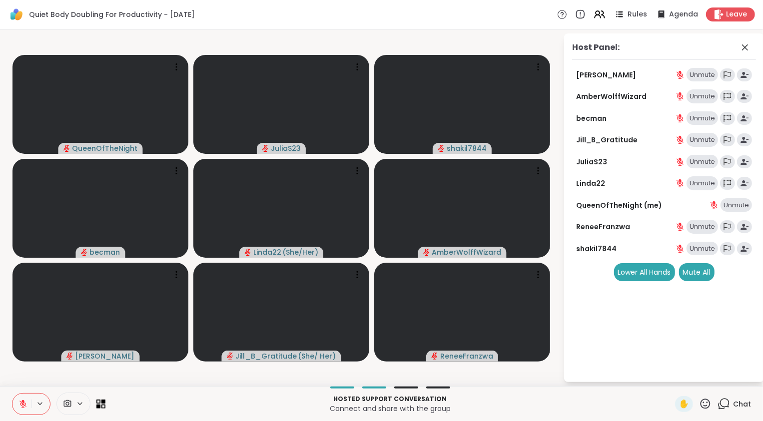
click at [25, 406] on icon at bounding box center [22, 404] width 7 height 7
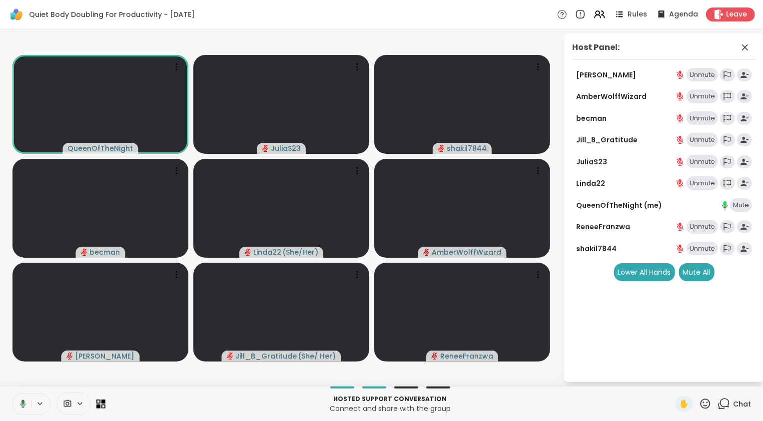
click at [25, 406] on icon at bounding box center [21, 404] width 9 height 9
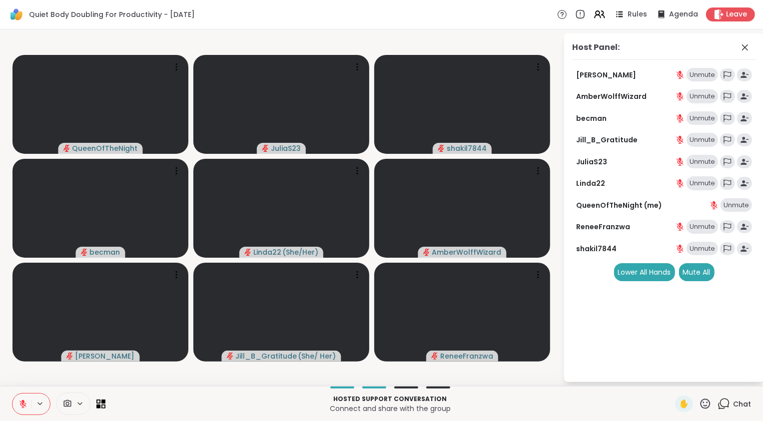
click at [719, 406] on icon at bounding box center [724, 404] width 12 height 12
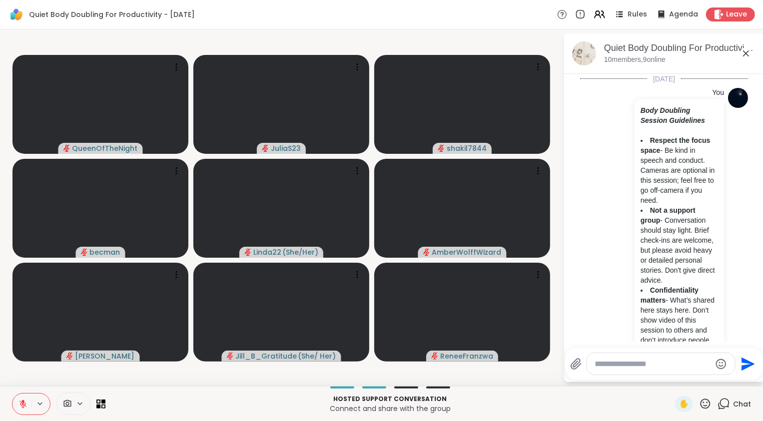
scroll to position [877, 0]
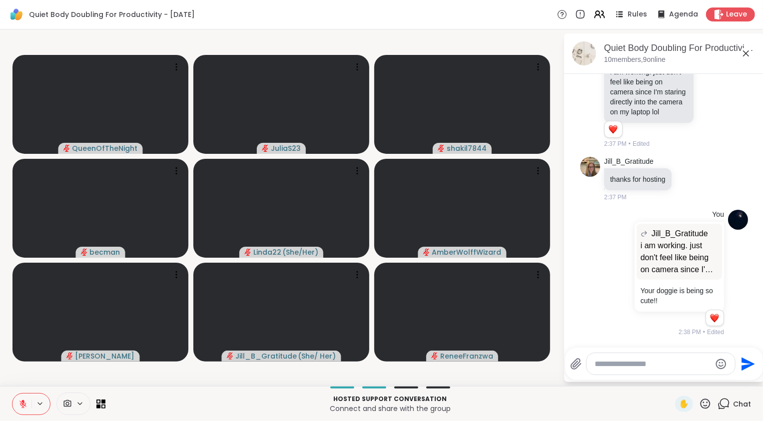
click at [656, 365] on textarea "Type your message" at bounding box center [653, 364] width 116 height 10
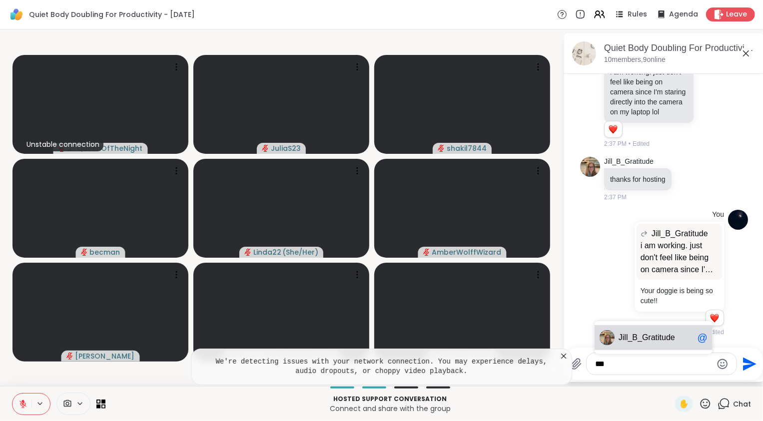
click at [639, 341] on span "ll_B_Gratitude" at bounding box center [650, 338] width 50 height 10
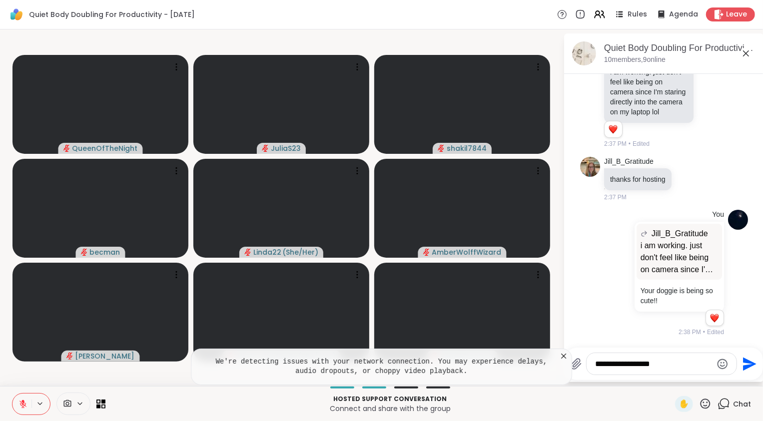
click at [564, 357] on icon at bounding box center [563, 356] width 5 height 5
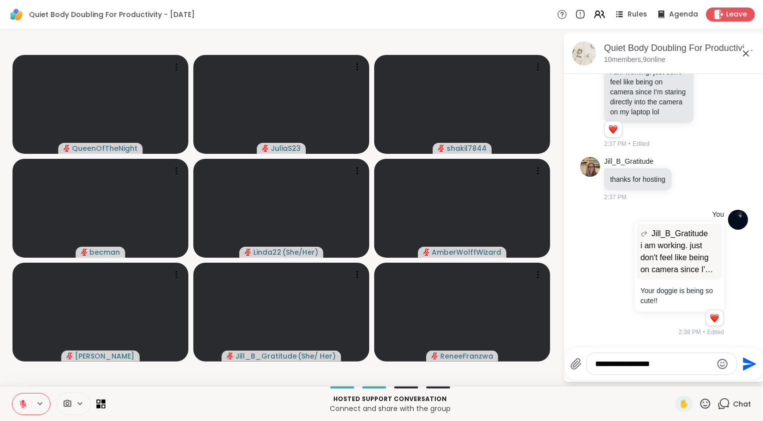
click at [672, 367] on textarea "**********" at bounding box center [654, 364] width 116 height 10
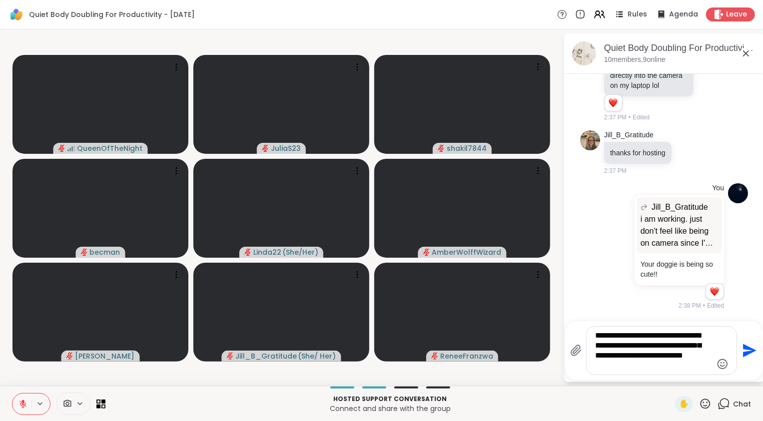
type textarea "**********"
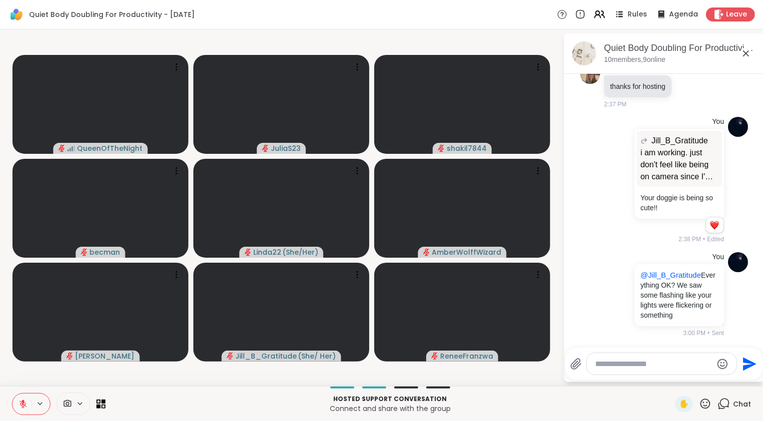
scroll to position [981, 0]
click at [27, 401] on button at bounding box center [21, 404] width 19 height 21
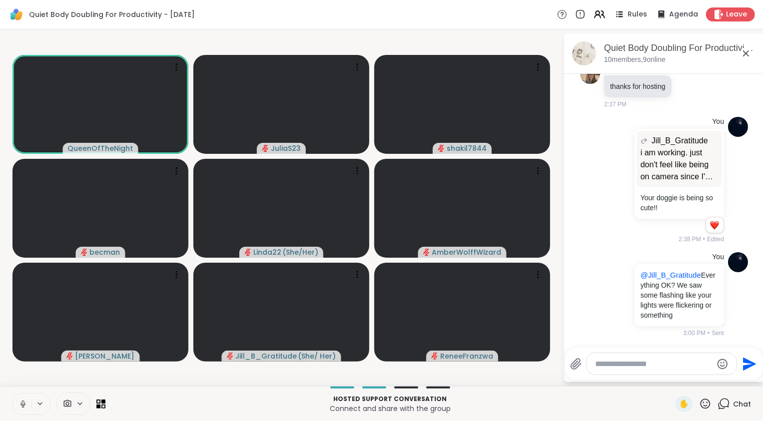
click at [27, 401] on button at bounding box center [21, 404] width 19 height 21
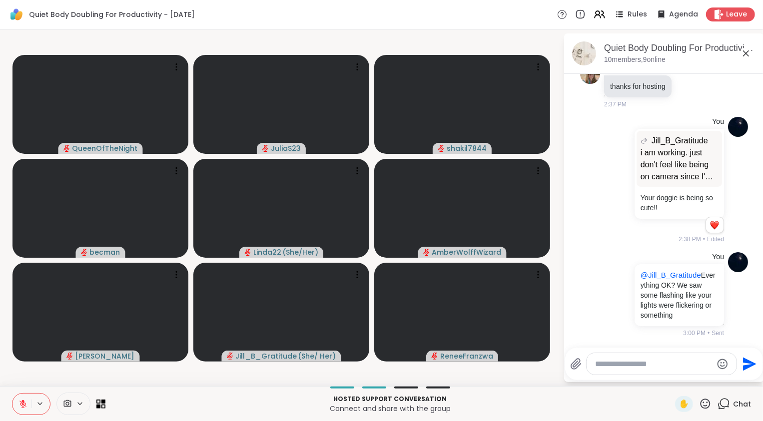
click at [25, 409] on button at bounding box center [21, 404] width 19 height 21
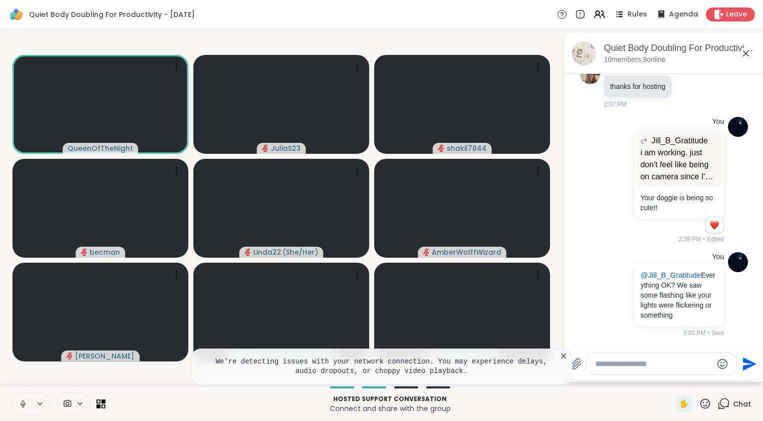
click at [25, 409] on button at bounding box center [21, 404] width 19 height 21
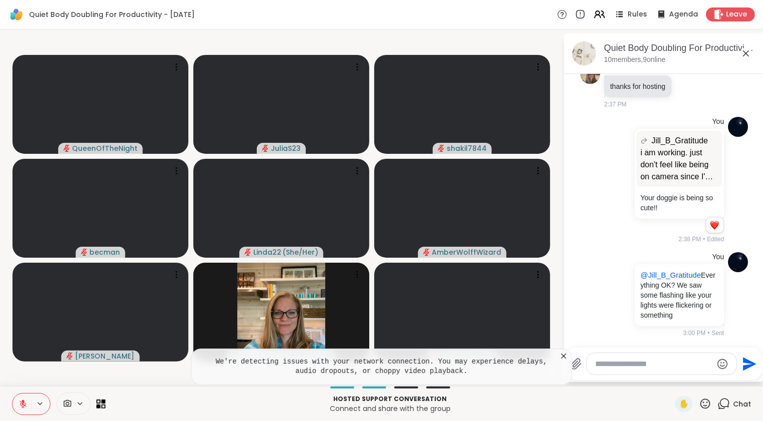
click at [565, 356] on icon at bounding box center [564, 356] width 10 height 10
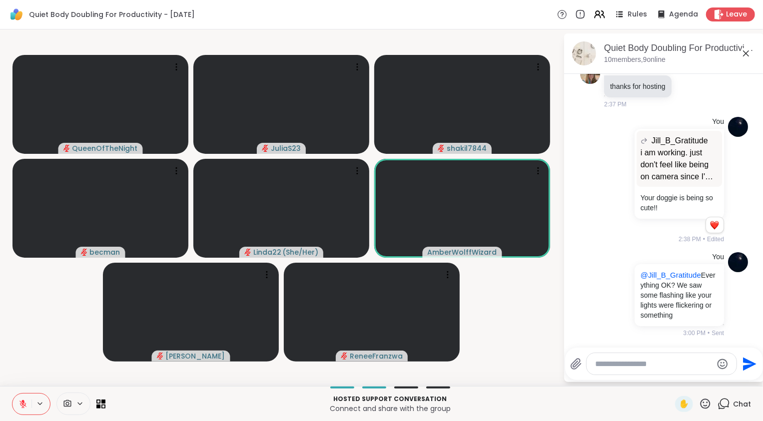
click at [45, 347] on video-player-container "QueenOfTheNight JuliaS23 shakil7844 becman Linda22 ( She/Her ) AmberWolffWizard…" at bounding box center [281, 207] width 551 height 349
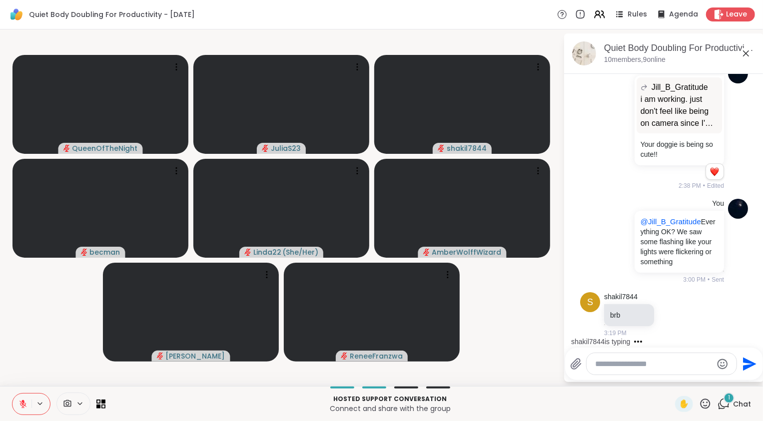
scroll to position [1034, 0]
